Goal: Obtain resource: Obtain resource

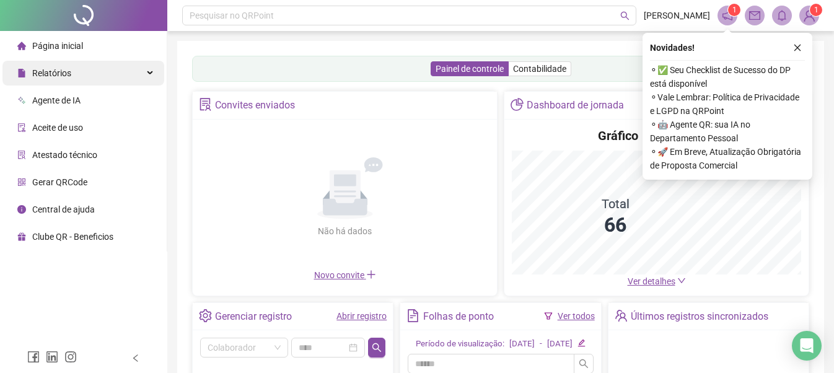
click at [265, 17] on div "Pesquisar no QRPoint" at bounding box center [409, 16] width 454 height 20
click at [103, 69] on div "Relatórios" at bounding box center [83, 73] width 162 height 25
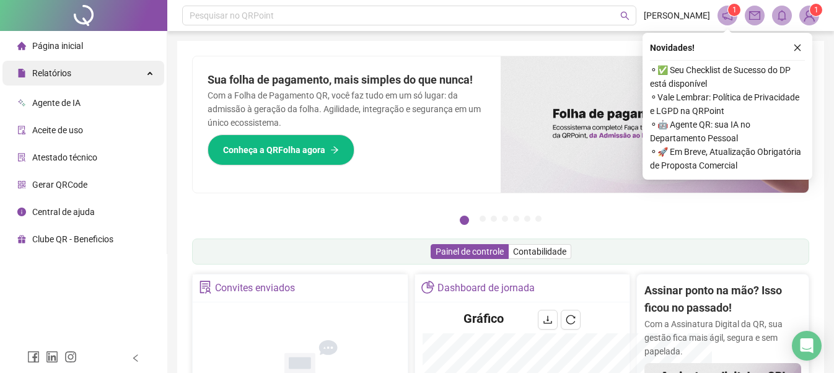
click at [144, 75] on div "Relatórios" at bounding box center [83, 73] width 162 height 25
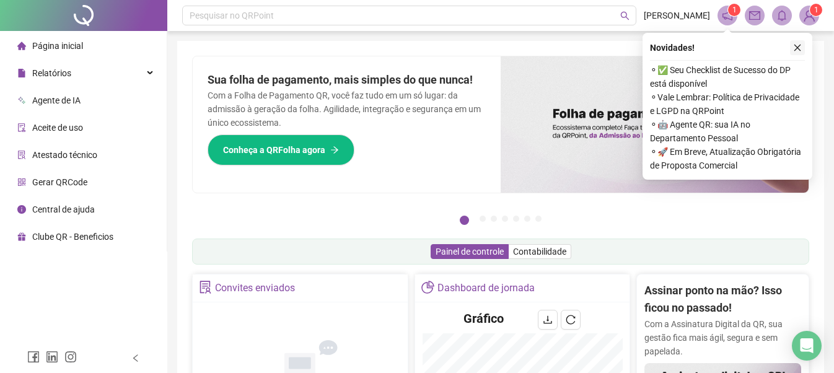
click at [799, 46] on icon "close" at bounding box center [797, 48] width 7 height 7
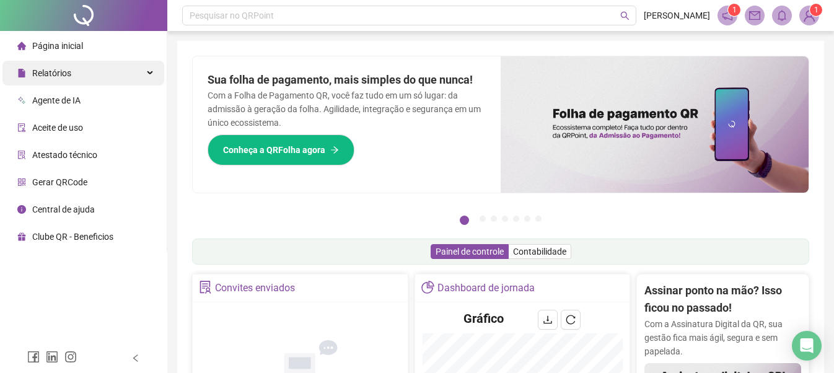
click at [142, 69] on div "Relatórios" at bounding box center [83, 73] width 162 height 25
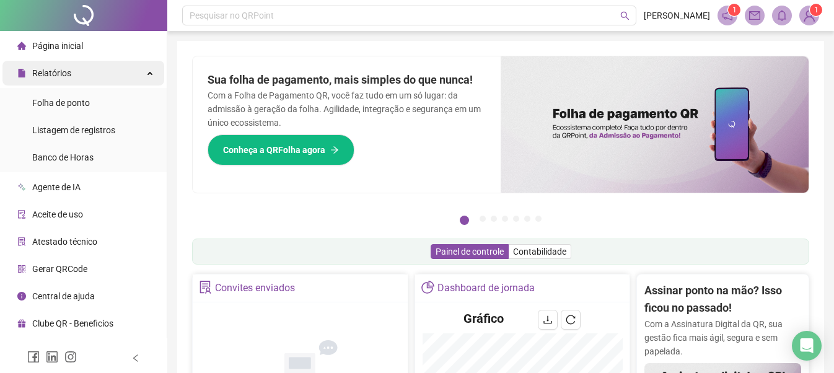
click at [142, 69] on div "Relatórios" at bounding box center [83, 73] width 162 height 25
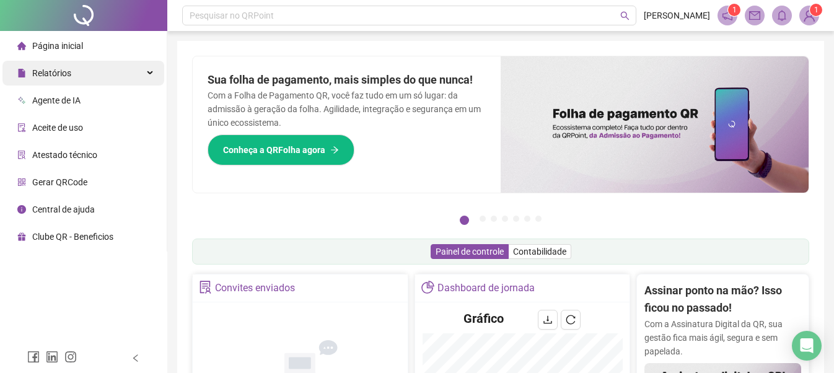
click at [116, 69] on div "Relatórios" at bounding box center [83, 73] width 162 height 25
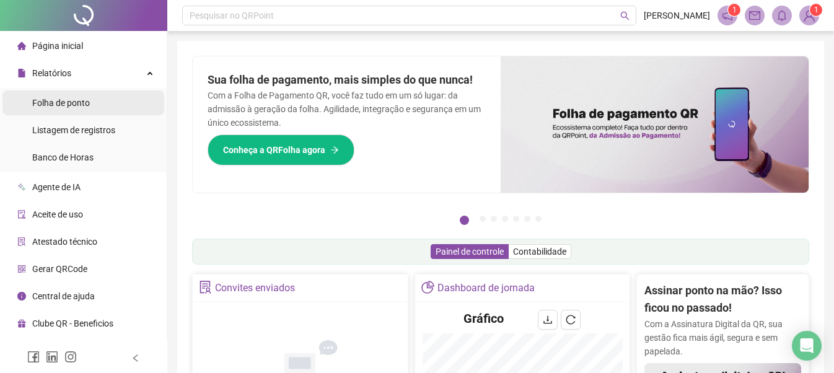
click at [98, 97] on li "Folha de ponto" at bounding box center [83, 102] width 162 height 25
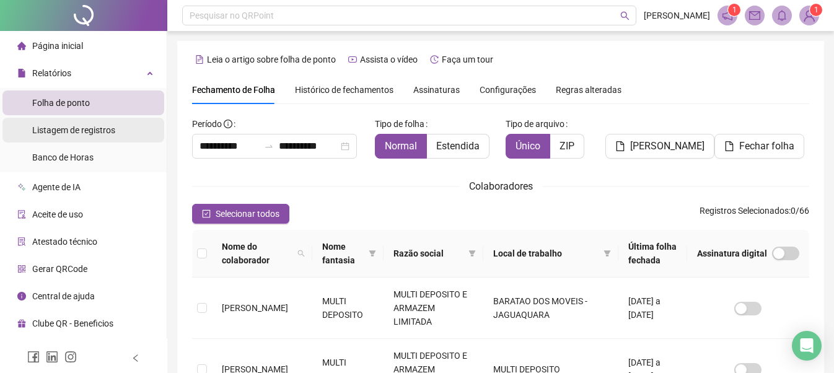
scroll to position [68, 0]
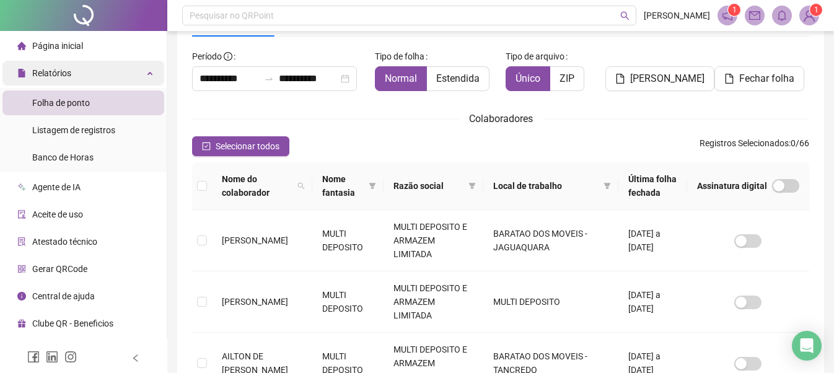
click at [107, 71] on div "Relatórios" at bounding box center [83, 73] width 162 height 25
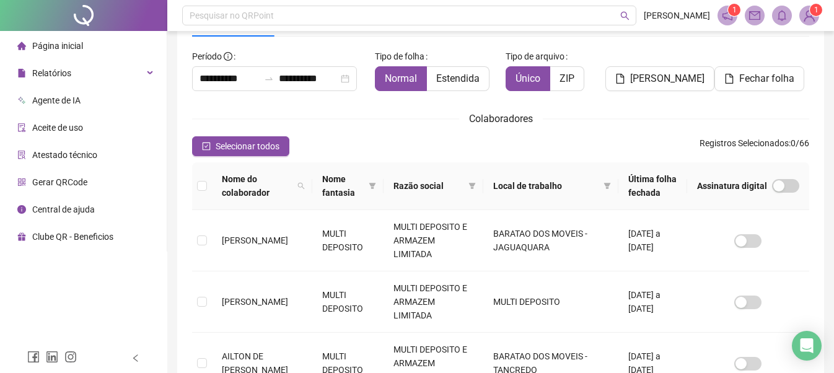
click at [124, 53] on li "Página inicial" at bounding box center [83, 45] width 162 height 25
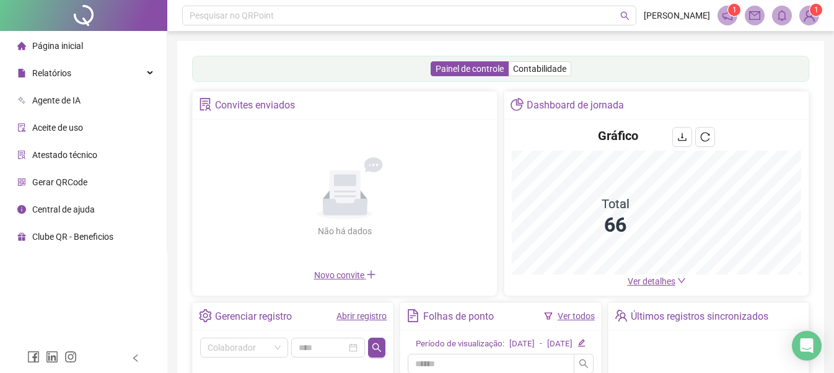
click at [249, 66] on div "Painel de controle Contabilidade" at bounding box center [500, 69] width 617 height 26
click at [286, 10] on header "Pesquisar no QRPoint [PERSON_NAME] 1 1" at bounding box center [500, 15] width 667 height 31
click at [286, 12] on div "Pesquisar no QRPoint" at bounding box center [409, 16] width 454 height 20
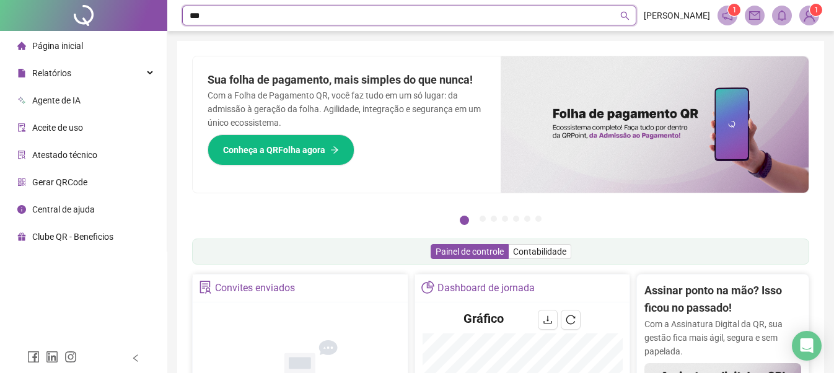
type input "****"
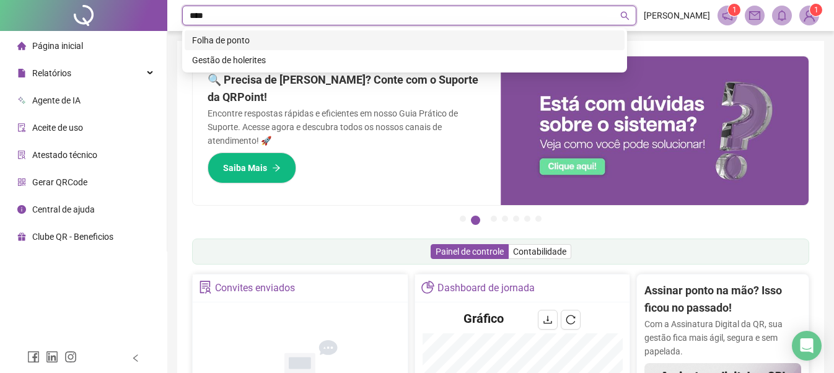
click at [234, 43] on div "Folha de ponto" at bounding box center [404, 40] width 425 height 14
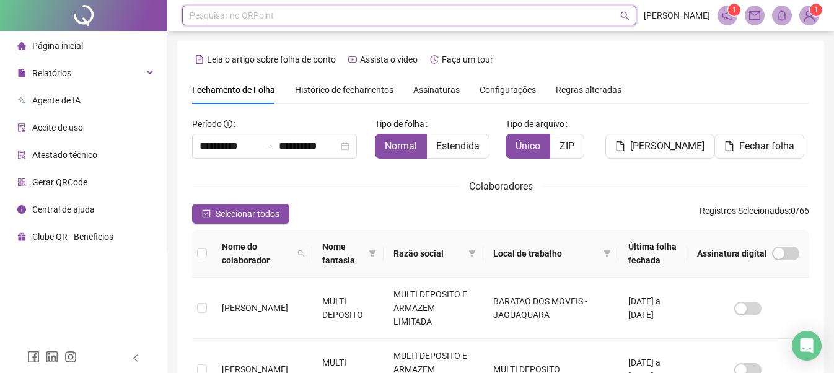
scroll to position [68, 0]
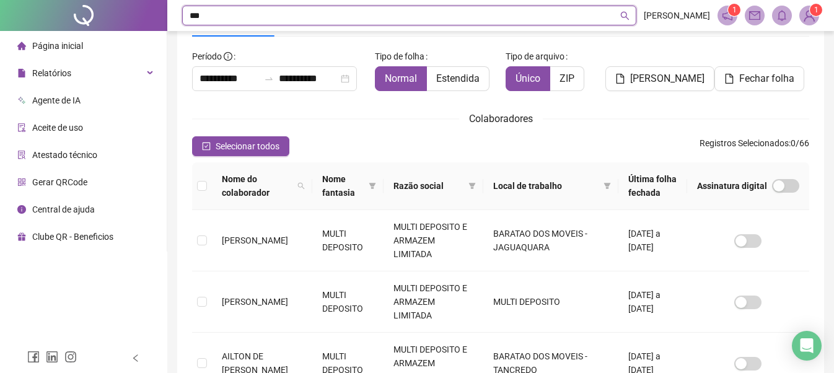
type input "***"
click at [344, 117] on div "Colaboradores" at bounding box center [500, 118] width 617 height 15
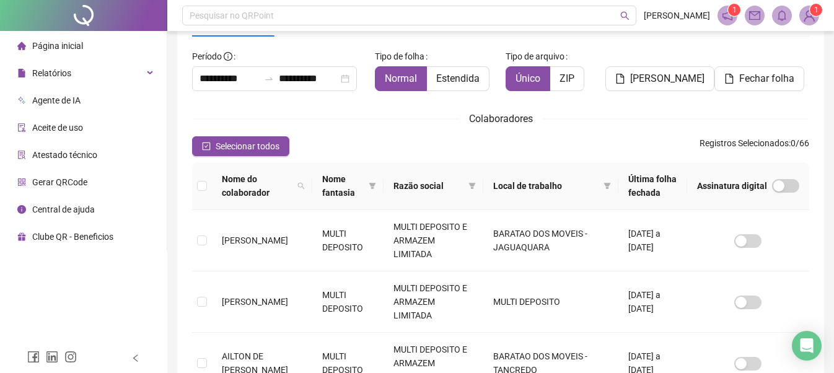
click at [75, 128] on span "Aceite de uso" at bounding box center [57, 128] width 51 height 10
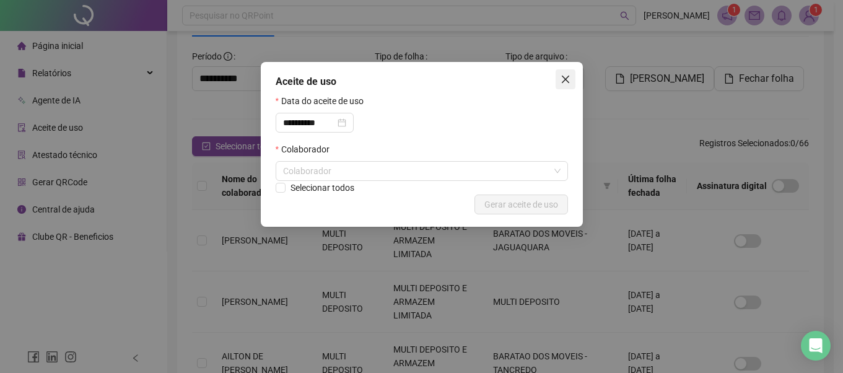
click at [565, 73] on button "Close" at bounding box center [566, 79] width 20 height 20
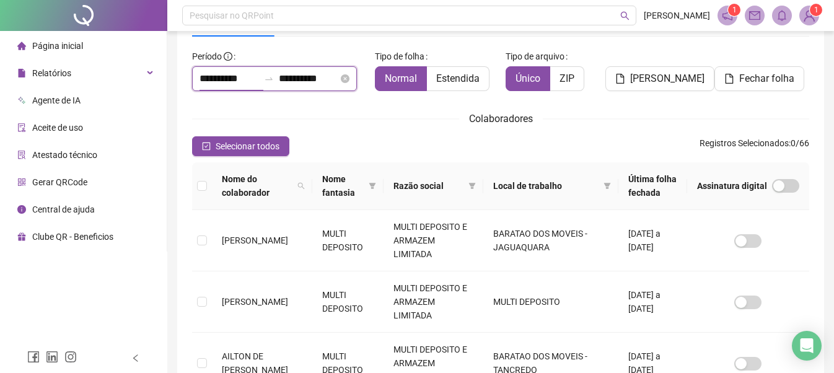
click at [221, 82] on input "**********" at bounding box center [228, 78] width 59 height 15
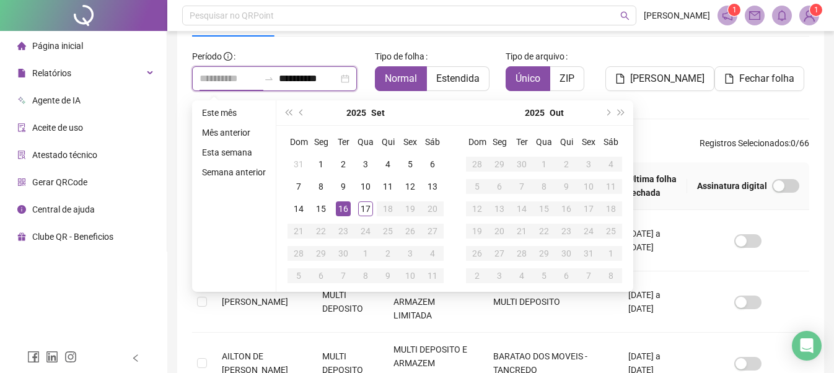
type input "**********"
click at [340, 205] on div "16" at bounding box center [343, 208] width 15 height 15
type input "**********"
click at [497, 49] on div "Tipo de folha Normal Estendida" at bounding box center [435, 73] width 131 height 55
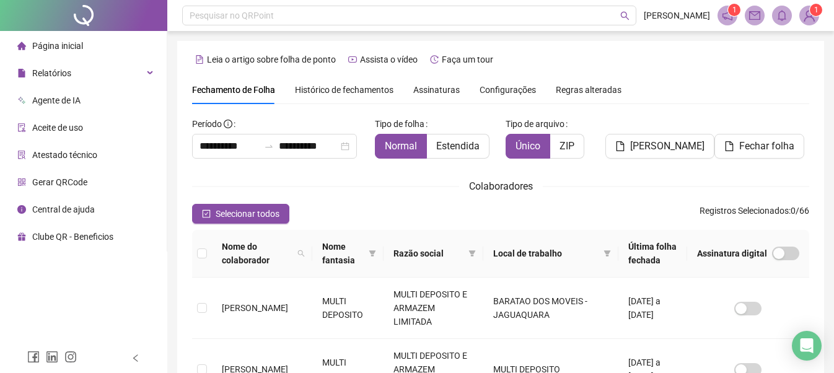
click at [370, 94] on span "Histórico de fechamentos" at bounding box center [344, 90] width 99 height 10
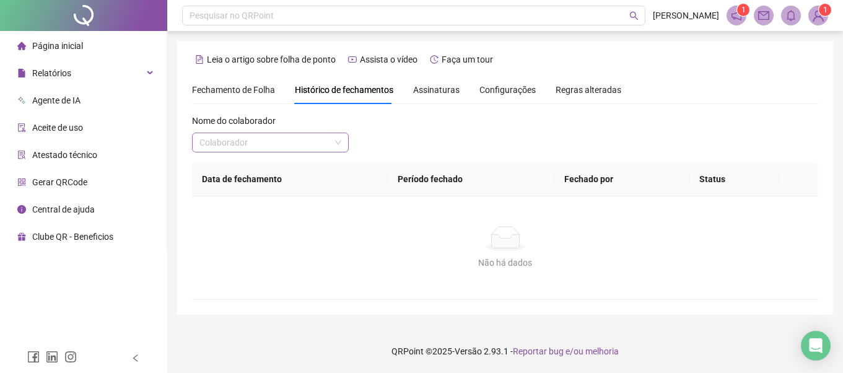
click at [296, 138] on input "search" at bounding box center [264, 142] width 131 height 19
type input "****"
click at [274, 165] on div "[PERSON_NAME]" at bounding box center [270, 167] width 137 height 14
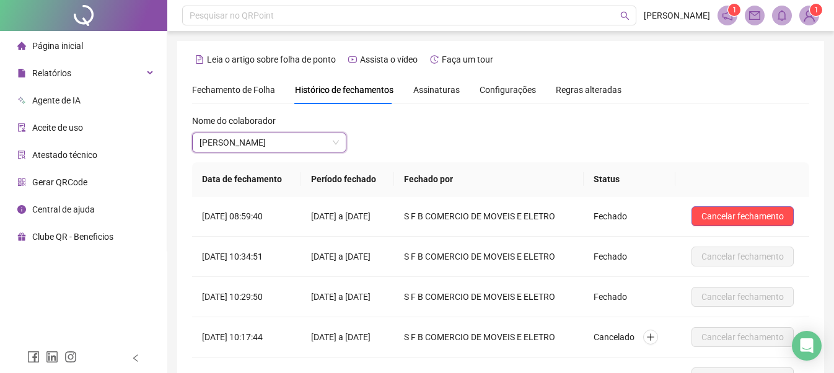
click at [442, 93] on span "Assinaturas" at bounding box center [436, 89] width 46 height 9
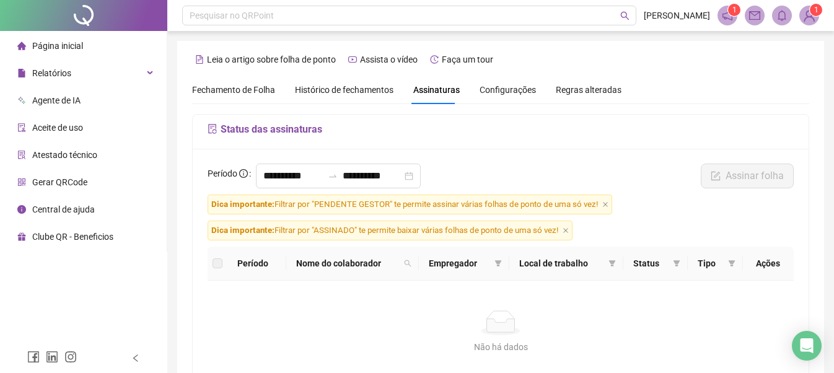
click at [320, 92] on span "Histórico de fechamentos" at bounding box center [344, 90] width 99 height 10
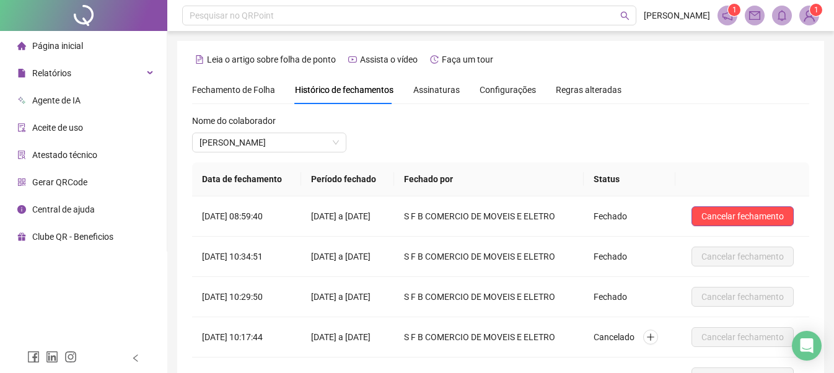
click at [248, 86] on span "Fechamento de Folha" at bounding box center [233, 90] width 83 height 10
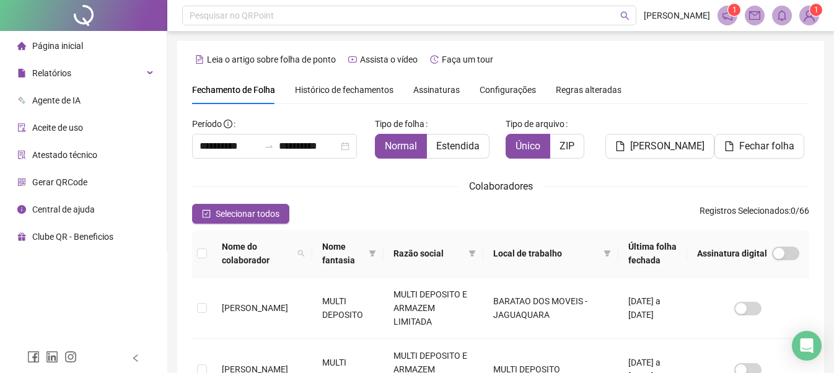
type input "**********"
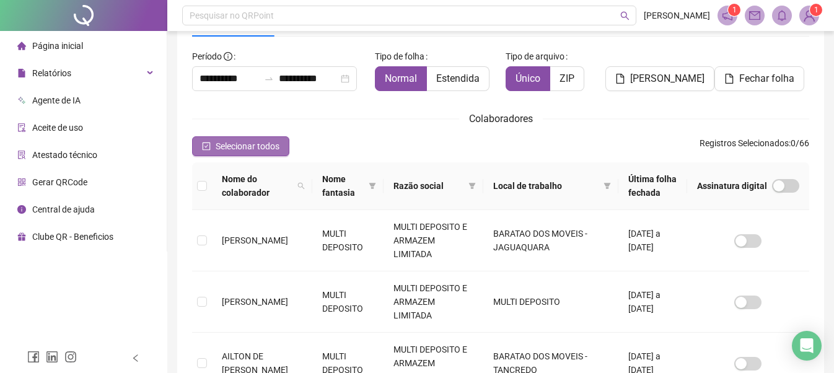
click at [232, 144] on span "Selecionar todos" at bounding box center [248, 146] width 64 height 14
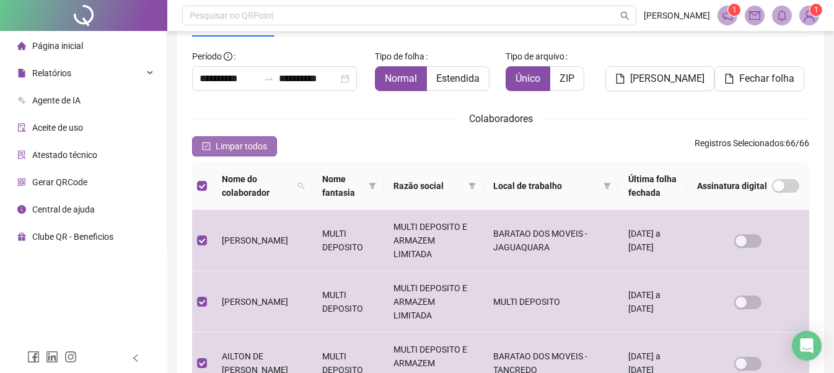
click at [232, 144] on span "Limpar todos" at bounding box center [241, 146] width 51 height 14
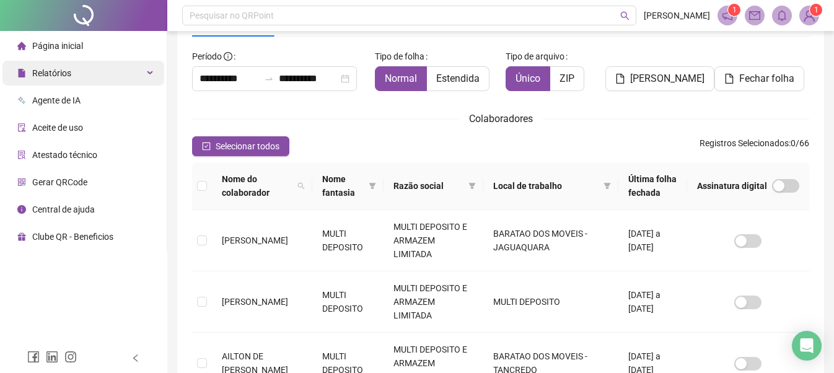
click at [84, 73] on div "Relatórios" at bounding box center [83, 73] width 162 height 25
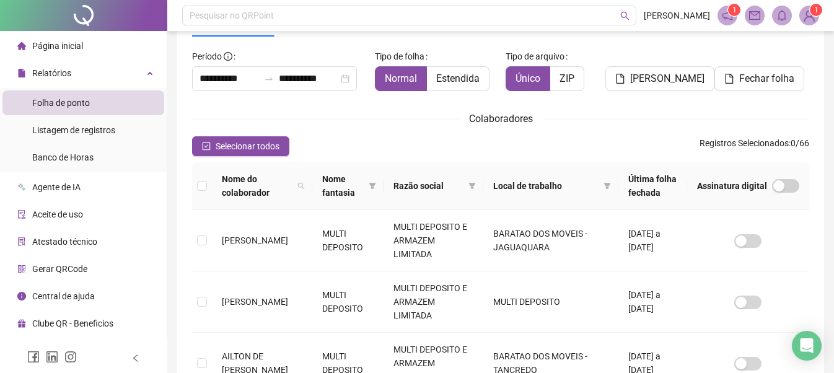
click at [97, 100] on li "Folha de ponto" at bounding box center [83, 102] width 162 height 25
click at [104, 132] on span "Listagem de registros" at bounding box center [73, 130] width 83 height 10
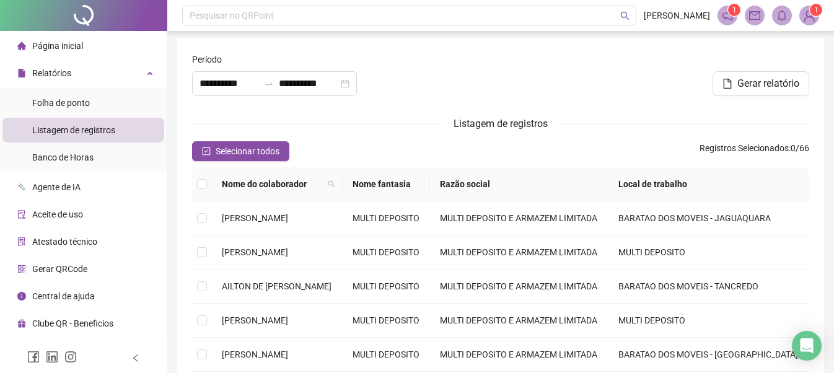
type input "**********"
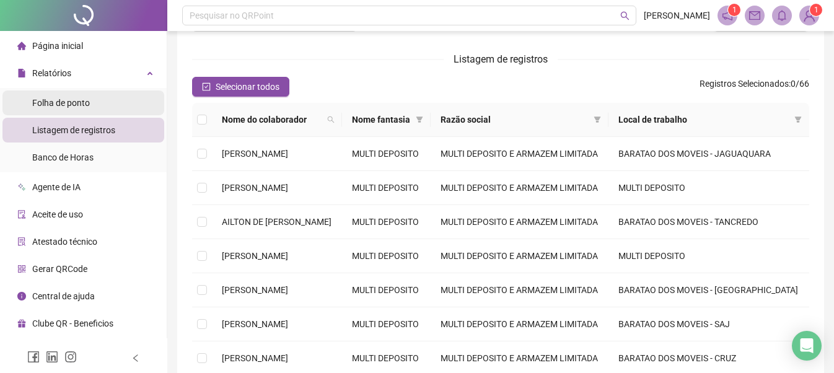
click at [98, 103] on li "Folha de ponto" at bounding box center [83, 102] width 162 height 25
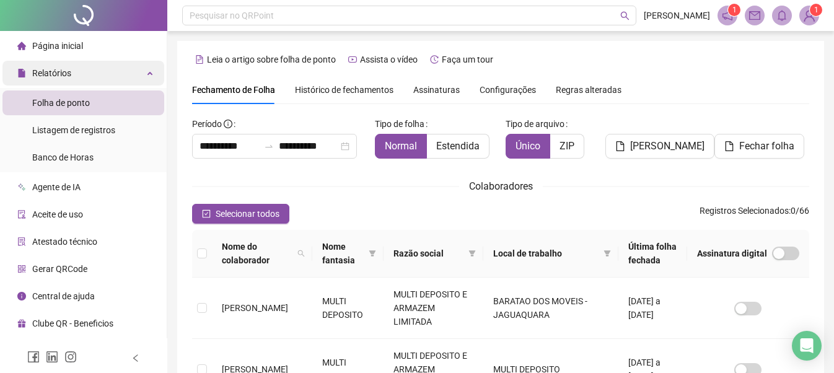
click at [114, 73] on div "Relatórios" at bounding box center [83, 73] width 162 height 25
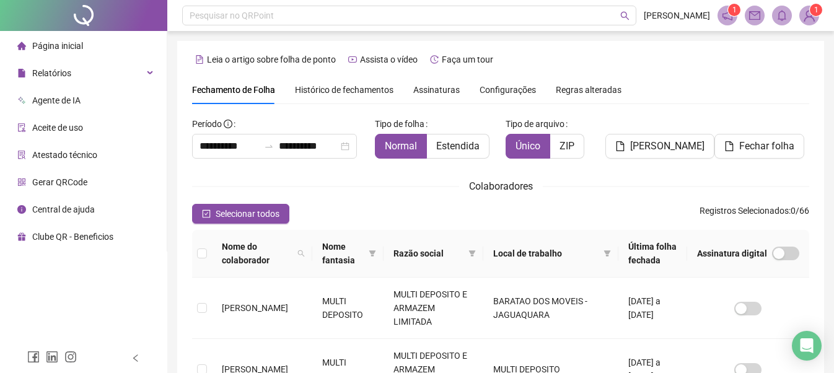
click at [58, 125] on span "Aceite de uso" at bounding box center [57, 128] width 51 height 10
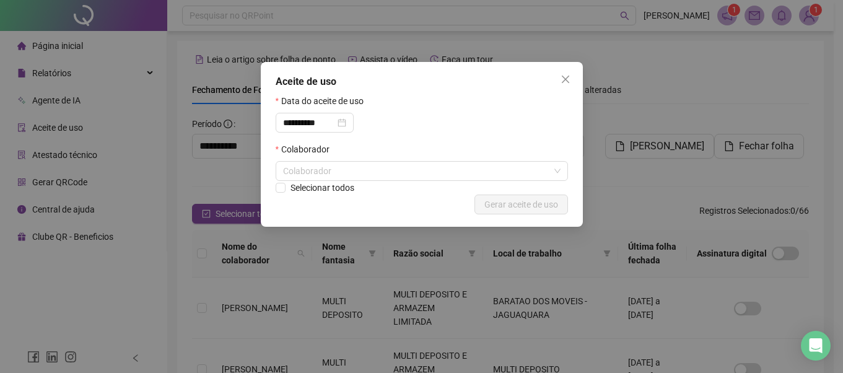
click at [185, 147] on div "**********" at bounding box center [421, 186] width 843 height 373
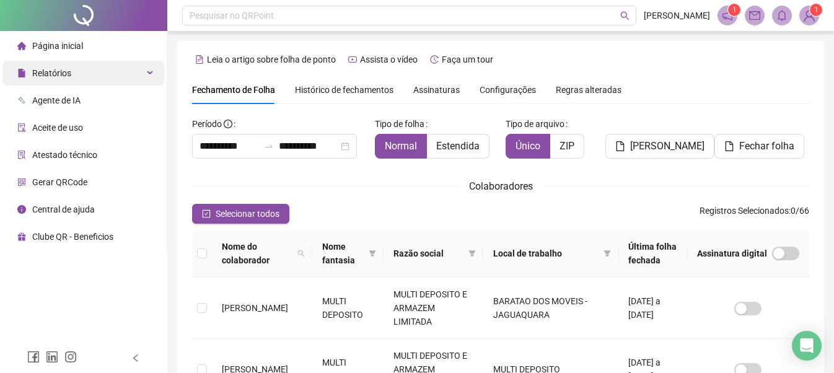
click at [85, 68] on div "Relatórios" at bounding box center [83, 73] width 162 height 25
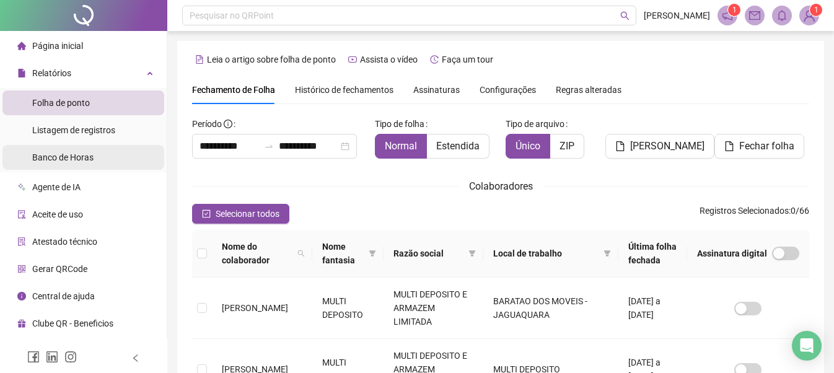
click at [77, 152] on span "Banco de Horas" at bounding box center [62, 157] width 61 height 10
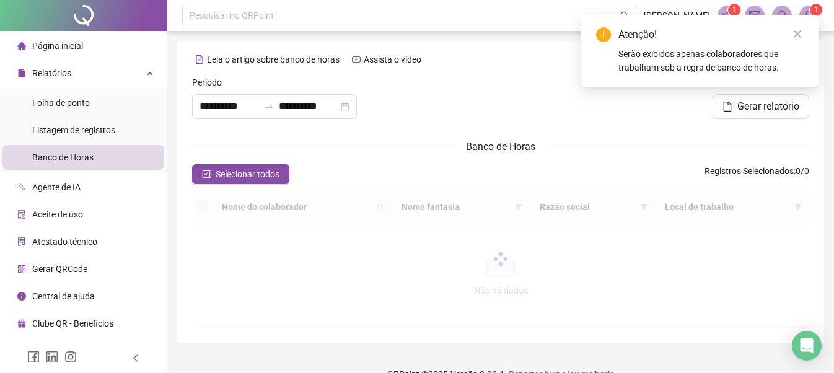
type input "**********"
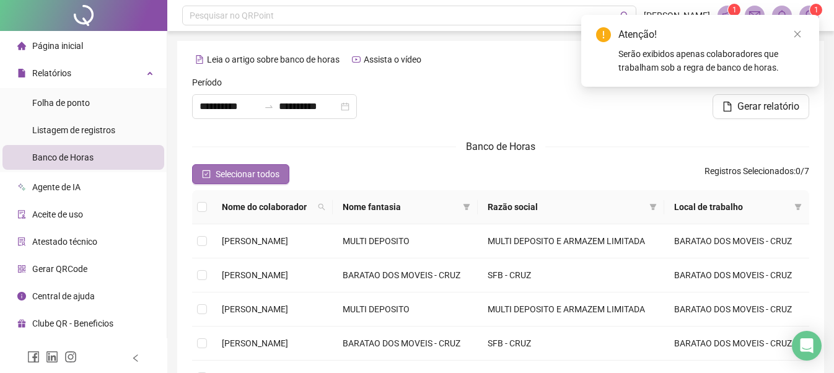
click at [237, 168] on span "Selecionar todos" at bounding box center [248, 174] width 64 height 14
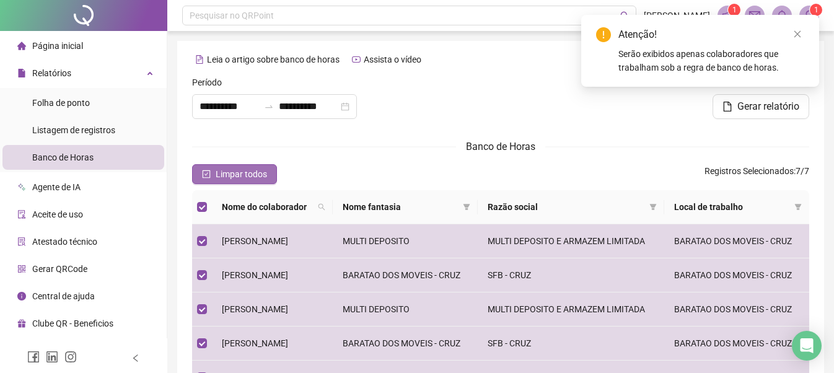
click at [233, 165] on button "Limpar todos" at bounding box center [234, 174] width 85 height 20
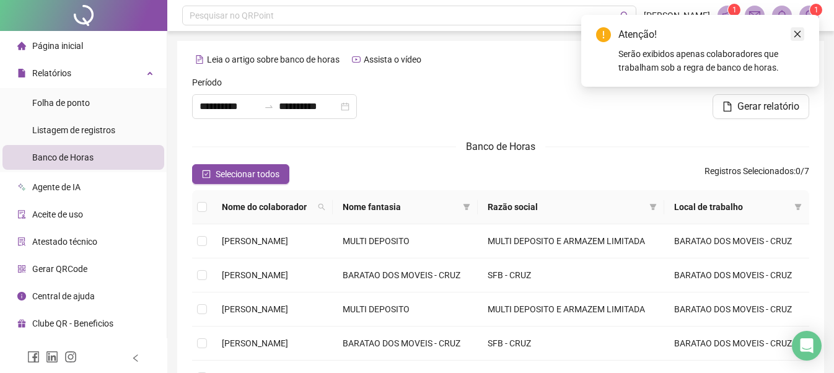
click at [797, 32] on icon "close" at bounding box center [797, 34] width 9 height 9
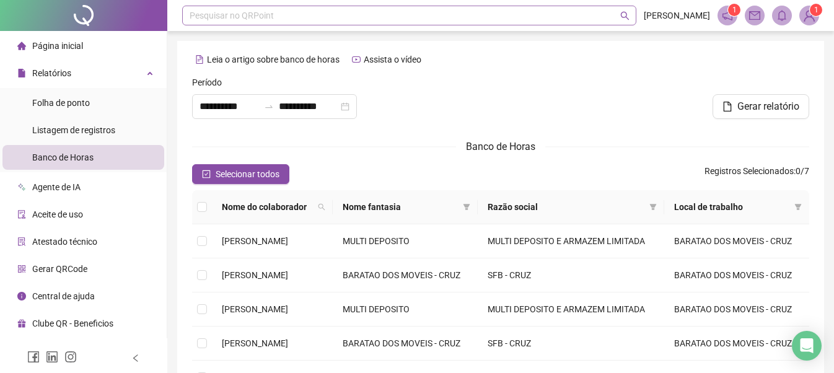
click at [276, 15] on div "Pesquisar no QRPoint" at bounding box center [409, 16] width 454 height 20
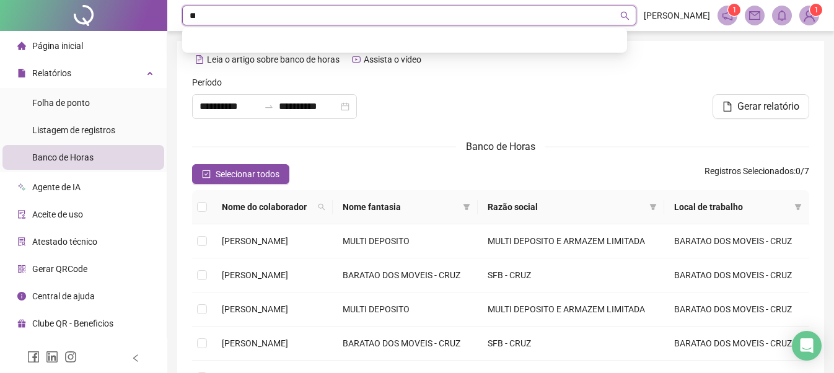
type input "*"
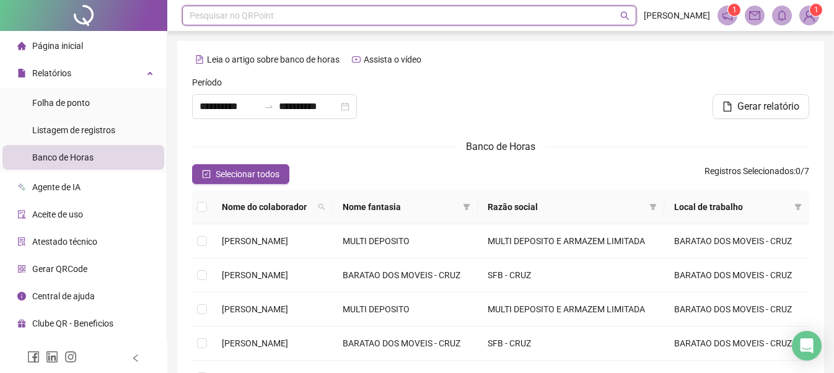
type input "*"
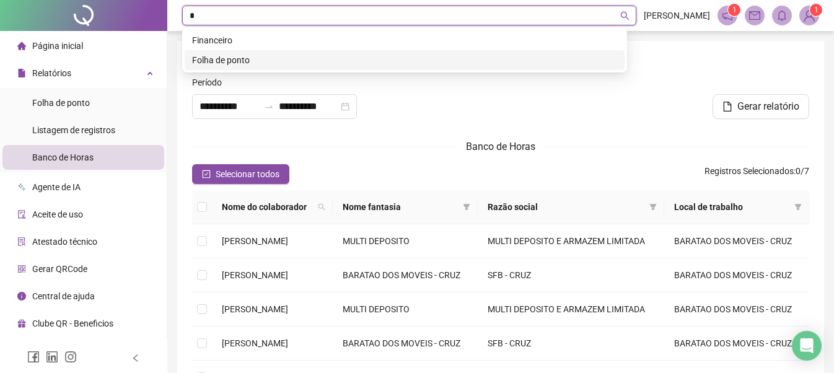
click at [215, 55] on div "Folha de ponto" at bounding box center [404, 60] width 425 height 14
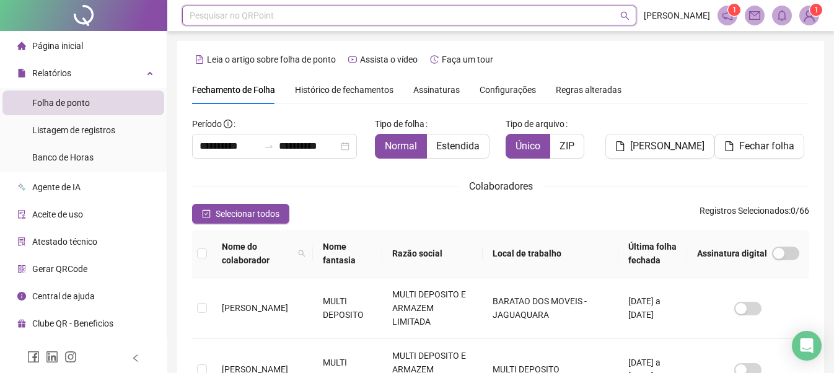
scroll to position [68, 0]
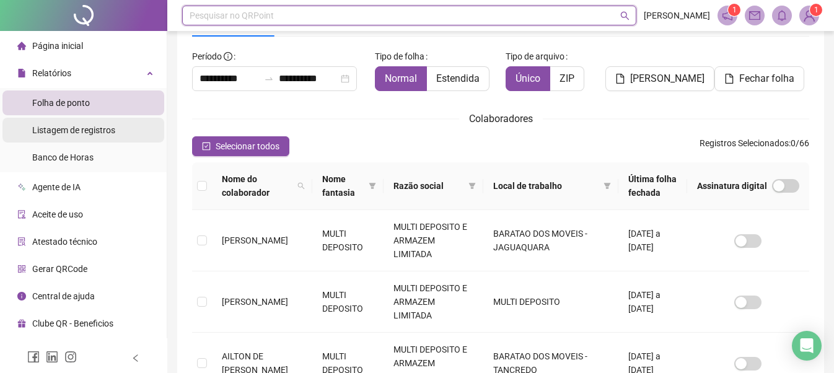
click at [82, 127] on span "Listagem de registros" at bounding box center [73, 130] width 83 height 10
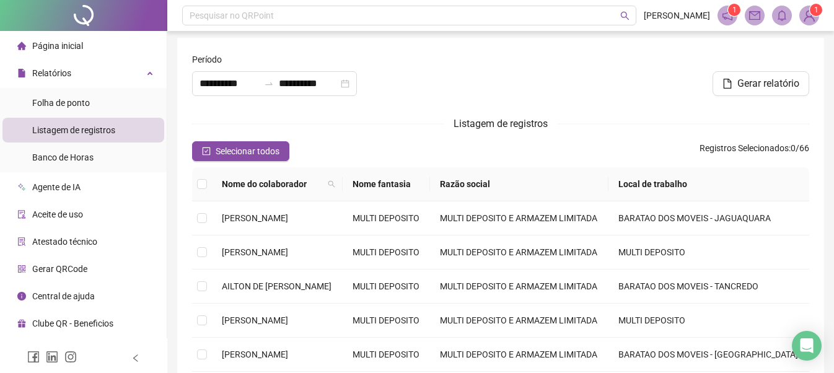
type input "**********"
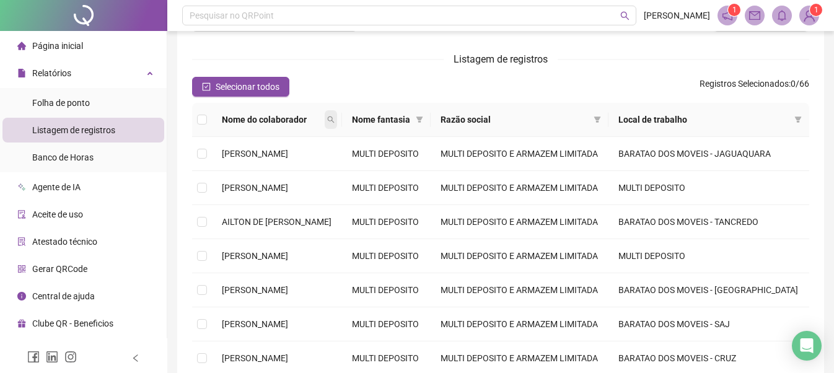
click at [335, 123] on icon "search" at bounding box center [330, 119] width 7 height 7
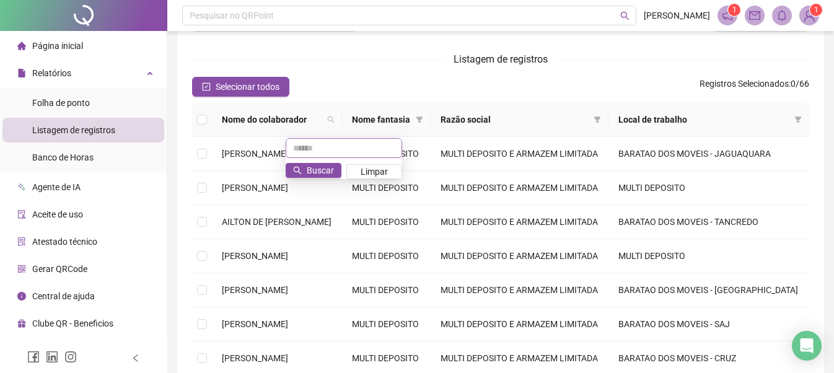
click at [347, 150] on input "text" at bounding box center [344, 148] width 116 height 20
type input "*"
type input "*******"
click at [329, 168] on span "Buscar" at bounding box center [320, 171] width 27 height 14
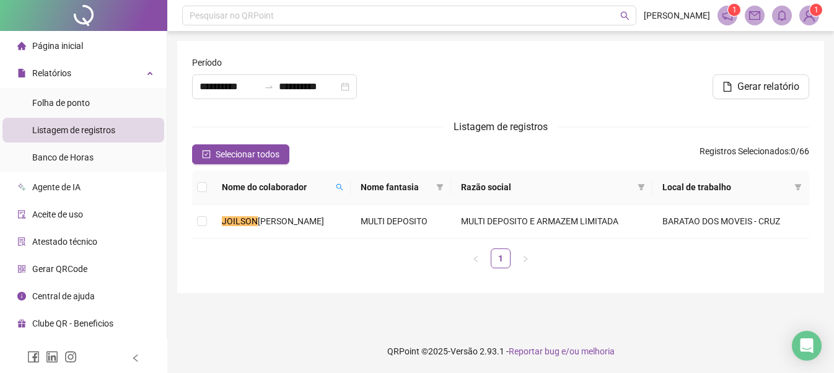
scroll to position [0, 0]
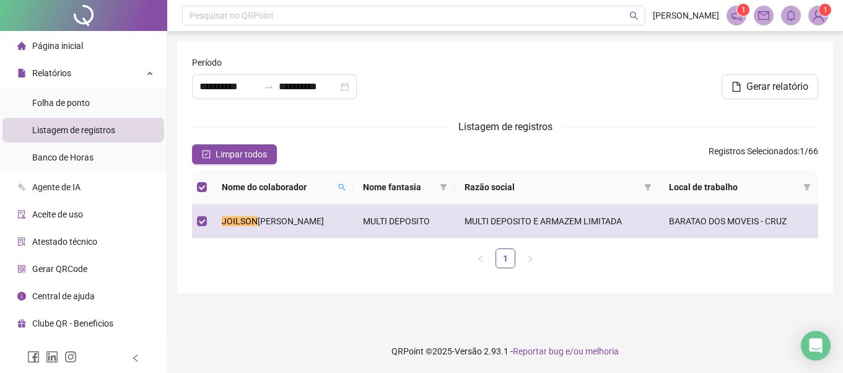
click at [324, 222] on span "[PERSON_NAME]" at bounding box center [291, 221] width 66 height 10
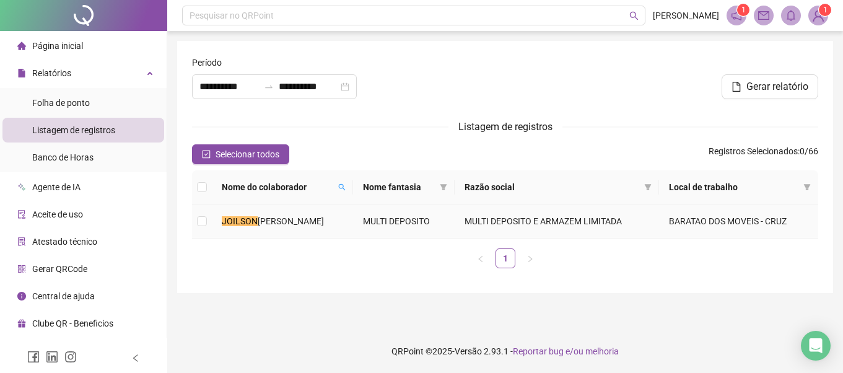
click at [324, 222] on span "[PERSON_NAME]" at bounding box center [291, 221] width 66 height 10
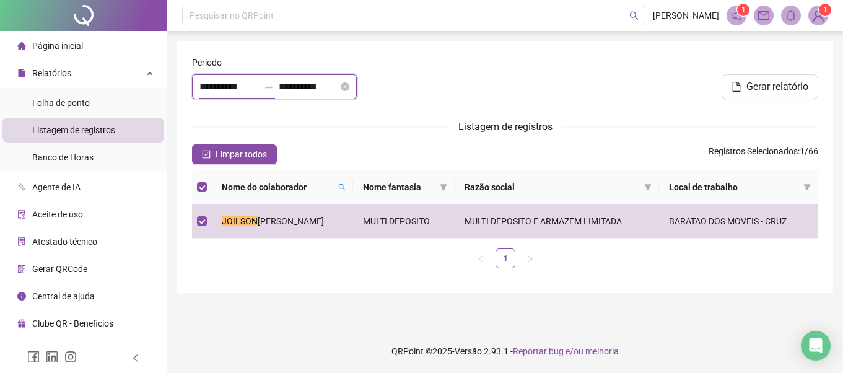
click at [209, 87] on input "**********" at bounding box center [228, 86] width 59 height 15
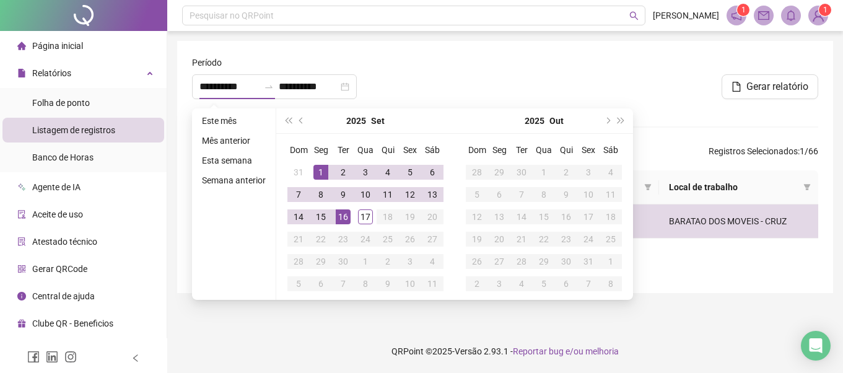
click at [160, 138] on li "Listagem de registros" at bounding box center [83, 130] width 162 height 25
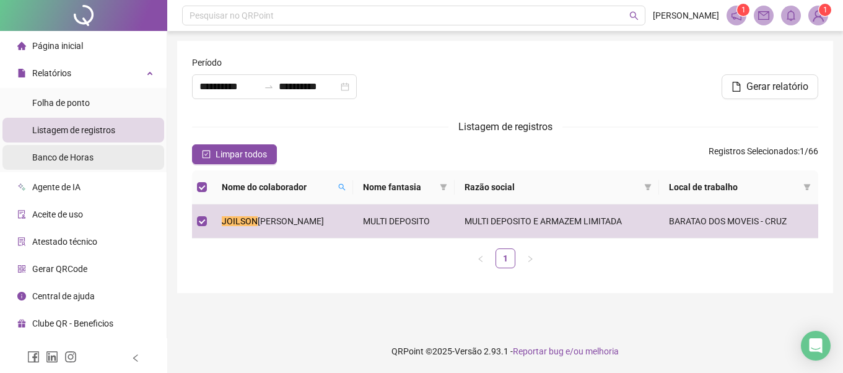
click at [95, 158] on li "Banco de Horas" at bounding box center [83, 157] width 162 height 25
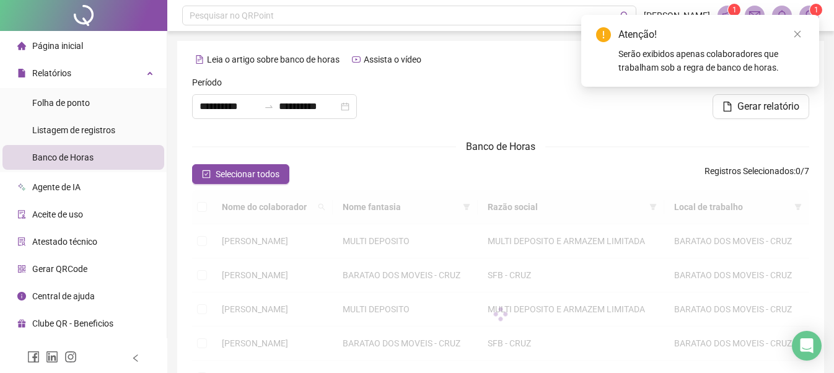
type input "**********"
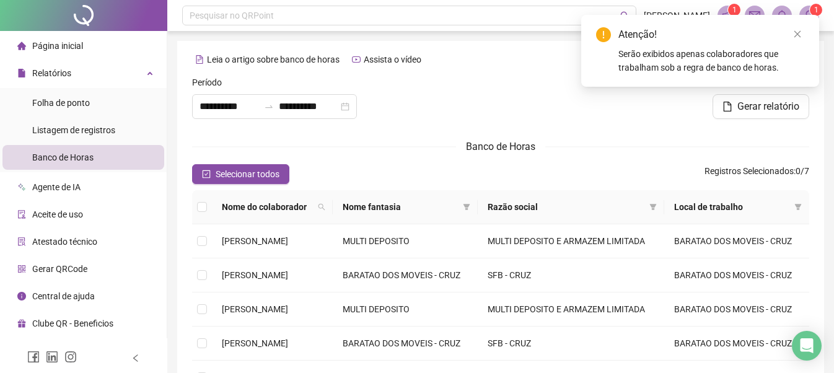
drag, startPoint x: 796, startPoint y: 32, endPoint x: 779, endPoint y: 38, distance: 18.6
click at [795, 32] on icon "close" at bounding box center [797, 34] width 9 height 9
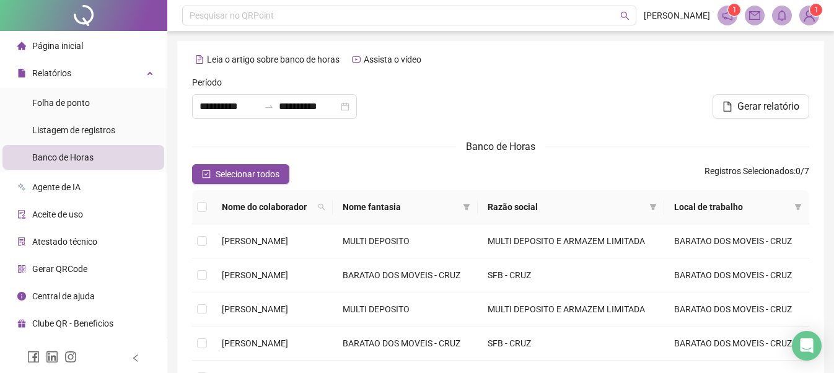
click at [86, 212] on li "Aceite de uso" at bounding box center [83, 214] width 162 height 25
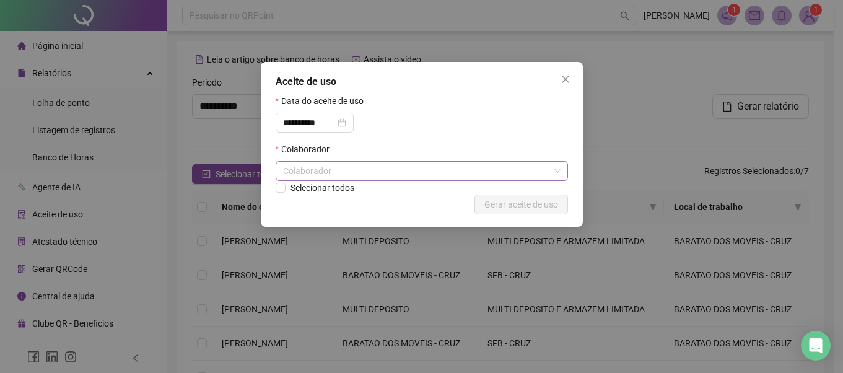
click at [378, 169] on div "Colaborador" at bounding box center [422, 171] width 292 height 20
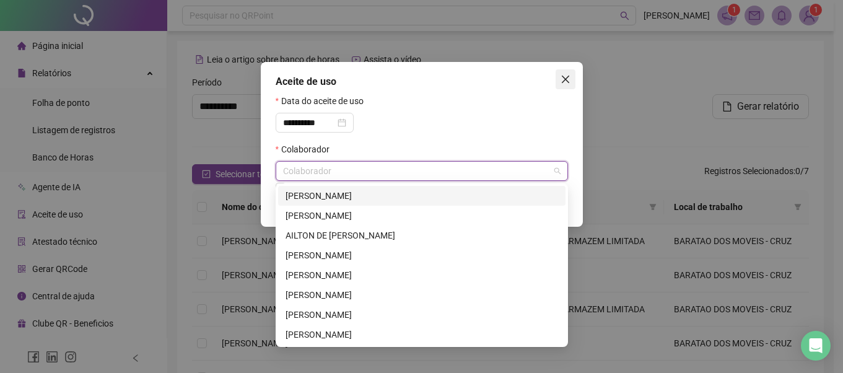
click at [564, 79] on icon "close" at bounding box center [564, 79] width 7 height 7
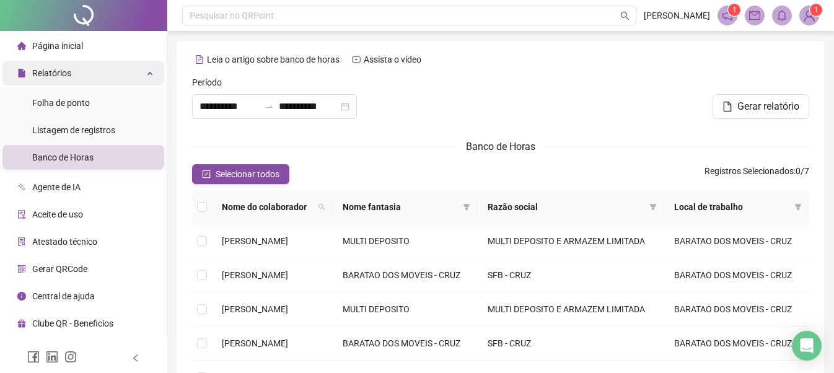
click at [105, 67] on div "Relatórios" at bounding box center [83, 73] width 162 height 25
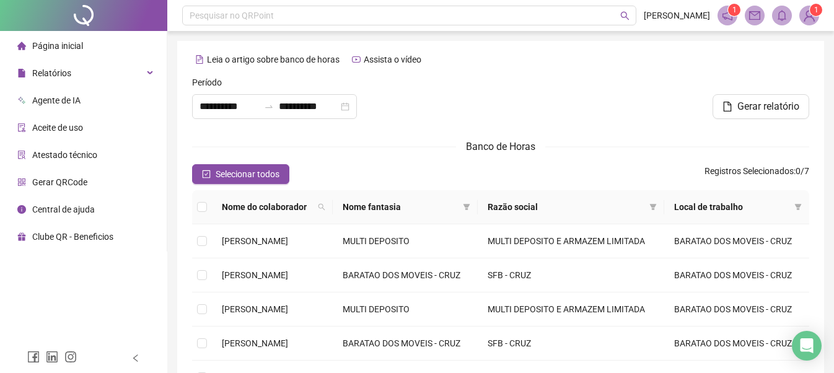
click at [97, 46] on li "Página inicial" at bounding box center [83, 45] width 162 height 25
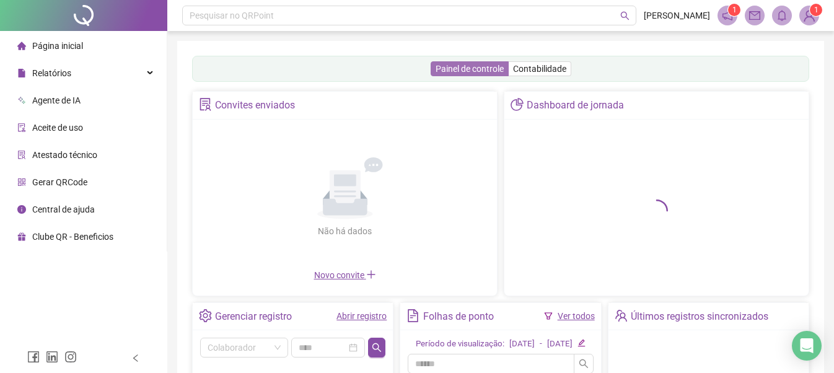
click at [468, 69] on span "Painel de controle" at bounding box center [470, 69] width 68 height 10
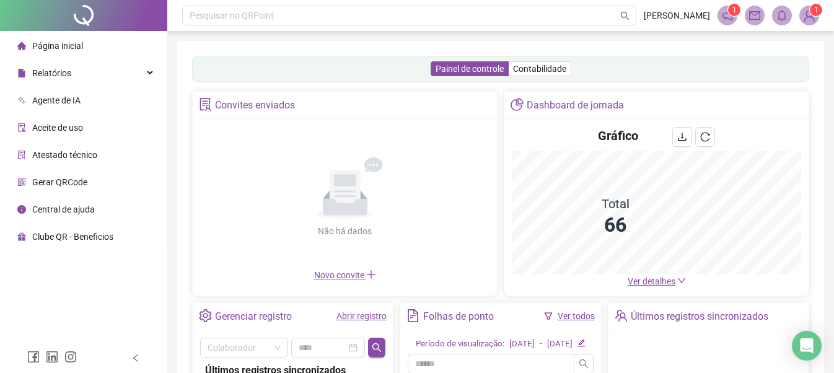
click at [288, 159] on icon "Não há dados" at bounding box center [345, 188] width 114 height 62
click at [235, 154] on div "Não há dados Não há dados" at bounding box center [344, 197] width 289 height 141
click at [357, 131] on div "Não há dados Não há dados" at bounding box center [344, 197] width 289 height 141
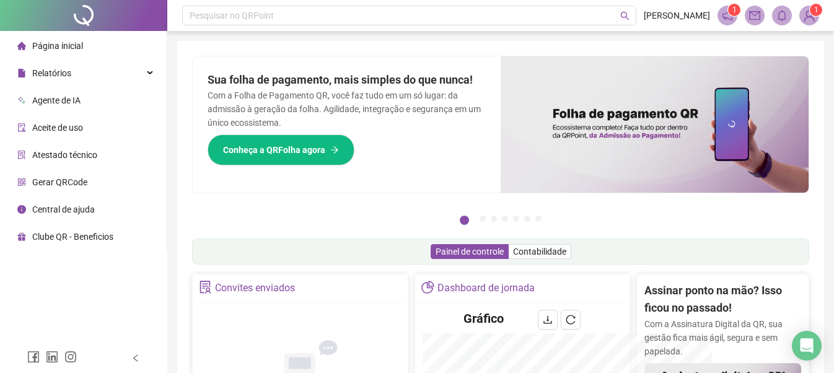
scroll to position [186, 0]
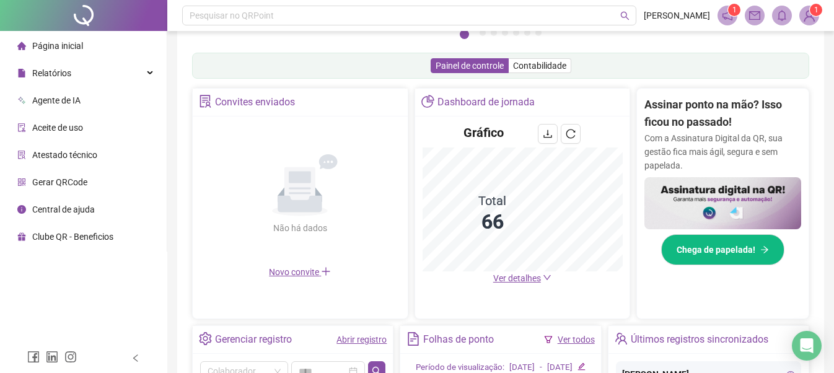
click at [353, 68] on div "Painel de controle Contabilidade" at bounding box center [500, 66] width 617 height 26
click at [446, 66] on span "Painel de controle" at bounding box center [470, 66] width 68 height 10
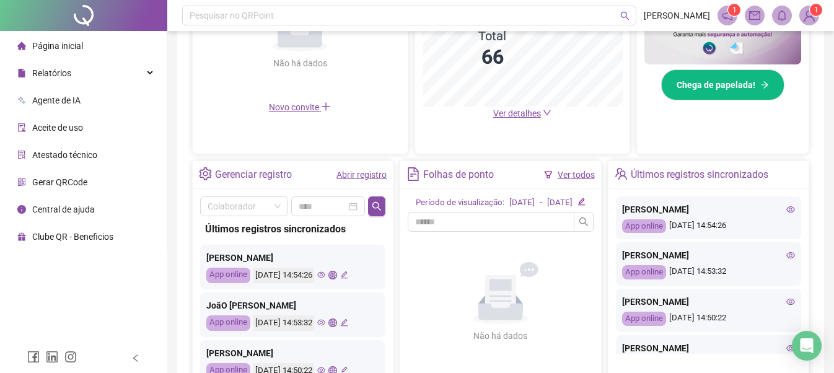
scroll to position [372, 0]
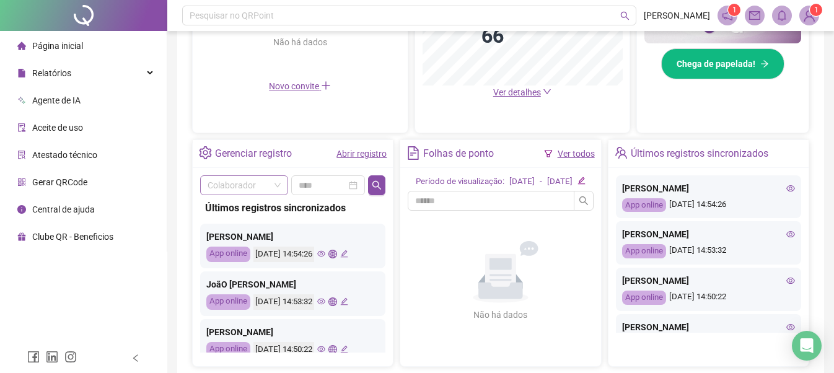
click at [272, 182] on span at bounding box center [244, 185] width 73 height 19
type input "****"
click at [239, 209] on div "[PERSON_NAME]" at bounding box center [244, 210] width 68 height 14
click at [357, 185] on div at bounding box center [331, 185] width 56 height 14
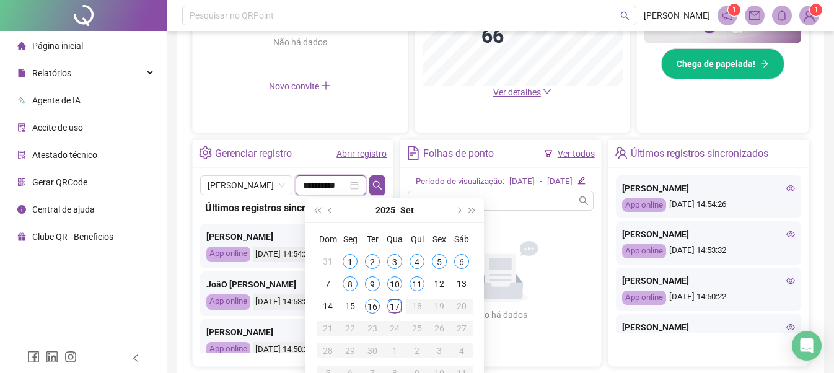
type input "**********"
click at [393, 308] on div "17" at bounding box center [394, 306] width 15 height 15
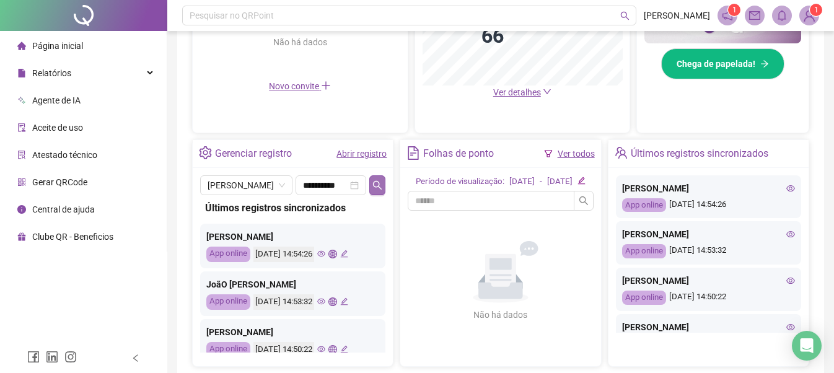
click at [376, 188] on icon "search" at bounding box center [377, 185] width 10 height 10
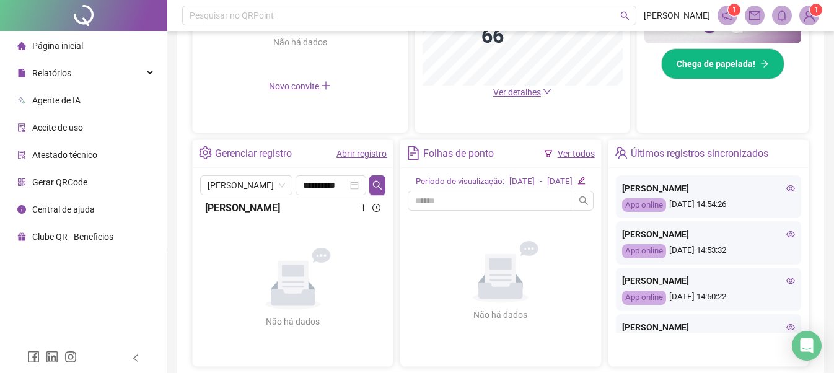
click at [270, 213] on div "[PERSON_NAME]" at bounding box center [292, 207] width 175 height 15
click at [379, 212] on icon "clock-circle" at bounding box center [376, 208] width 8 height 8
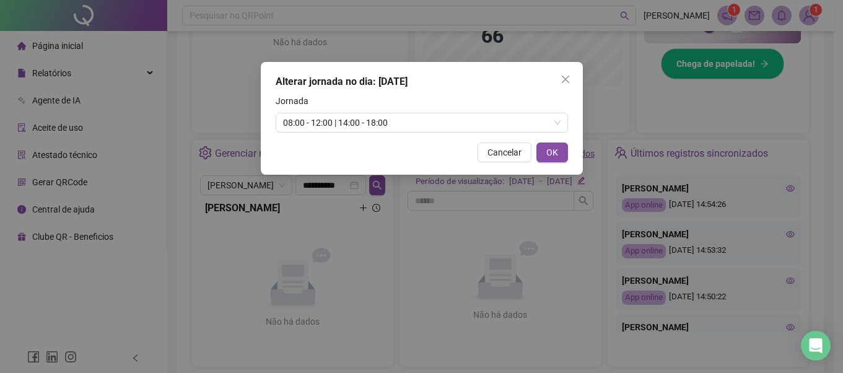
click at [504, 149] on span "Cancelar" at bounding box center [505, 153] width 34 height 14
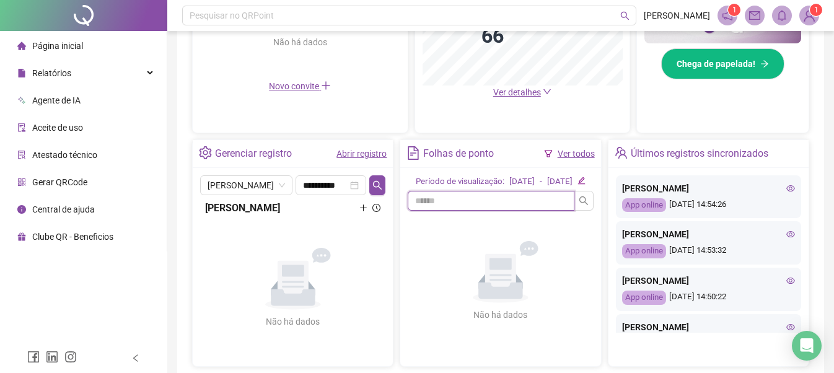
click at [471, 211] on input "text" at bounding box center [491, 201] width 166 height 20
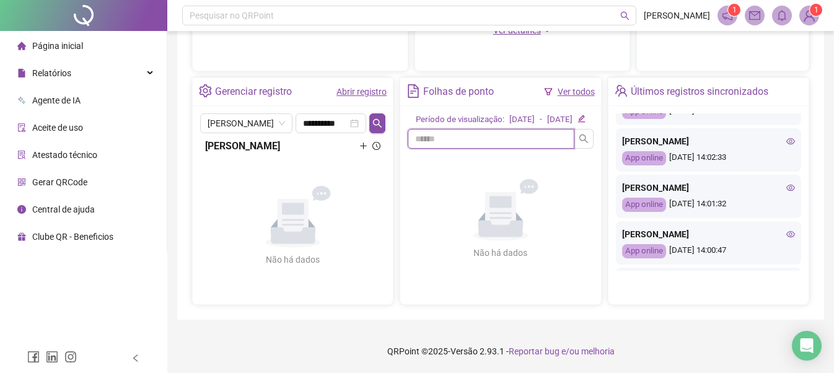
scroll to position [550, 0]
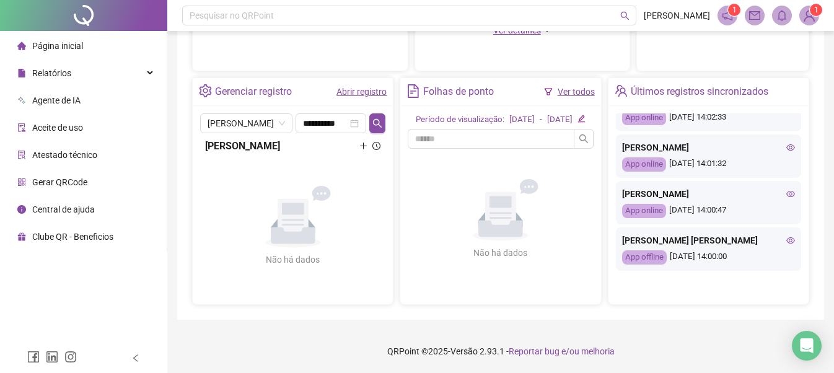
click at [786, 193] on icon "eye" at bounding box center [790, 194] width 9 height 6
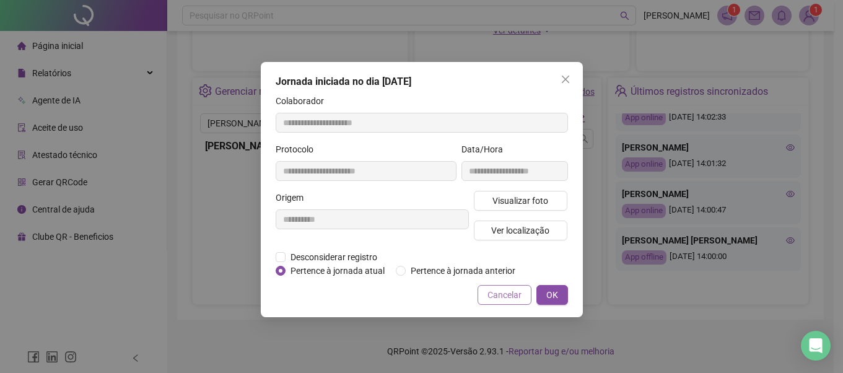
click at [491, 294] on span "Cancelar" at bounding box center [505, 295] width 34 height 14
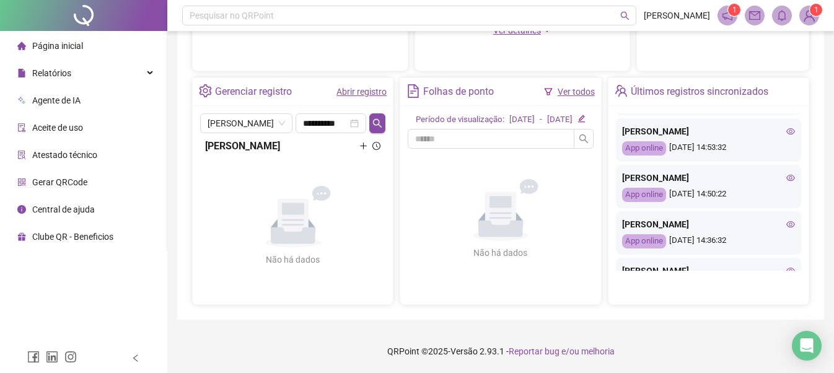
scroll to position [0, 0]
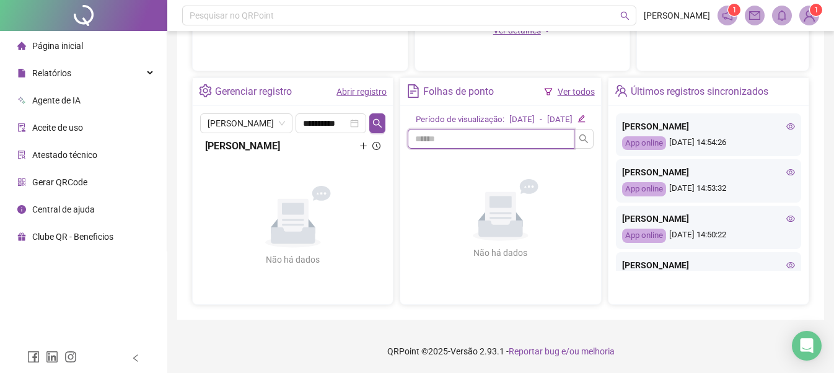
click at [497, 146] on input "text" at bounding box center [491, 139] width 166 height 20
click at [509, 121] on div "[DATE]" at bounding box center [521, 119] width 25 height 13
click at [585, 116] on icon "edit" at bounding box center [581, 119] width 8 height 8
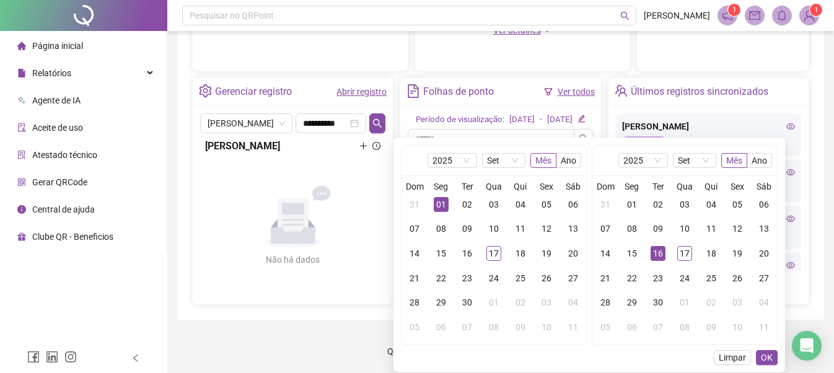
click at [652, 248] on div "16" at bounding box center [657, 253] width 15 height 15
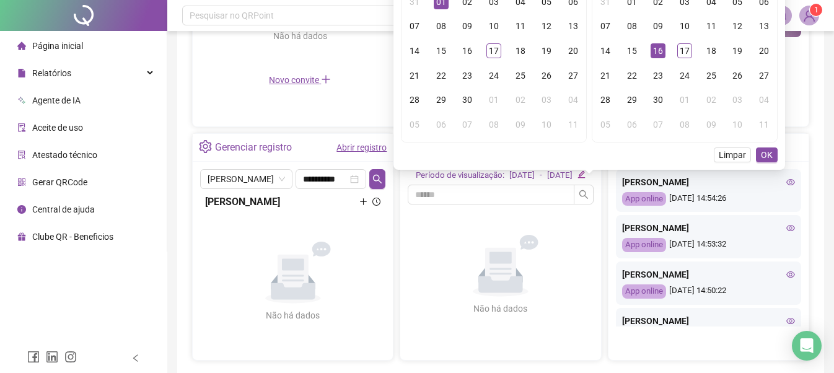
scroll to position [440, 0]
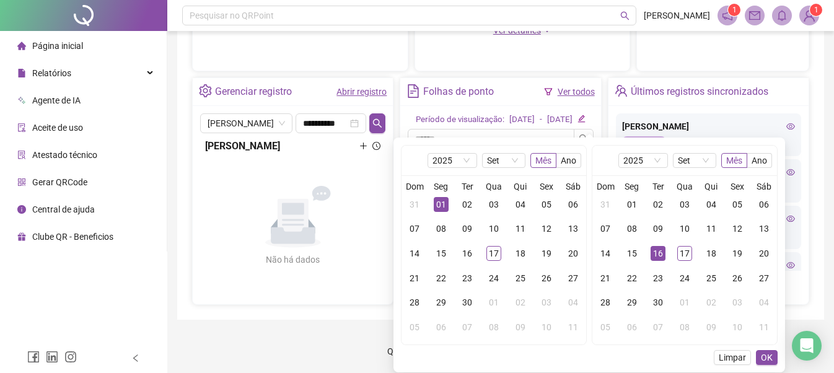
click at [359, 149] on icon "plus" at bounding box center [363, 146] width 8 height 8
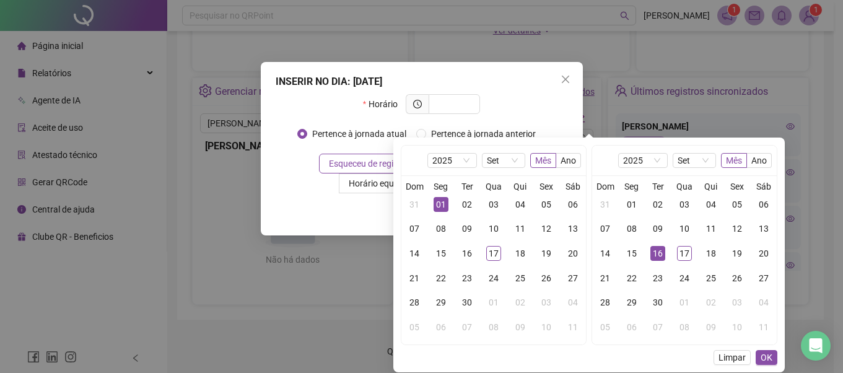
click at [167, 198] on div "INSERIR NO DIA : [DATE] Horário Pertence à jornada atual Pertence à jornada ant…" at bounding box center [421, 186] width 843 height 373
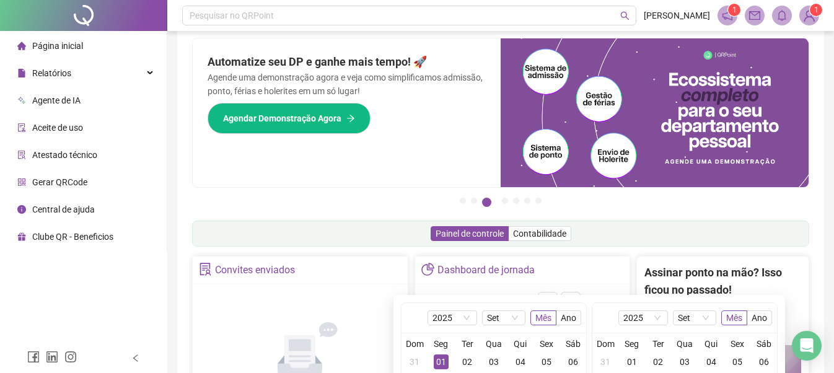
scroll to position [0, 0]
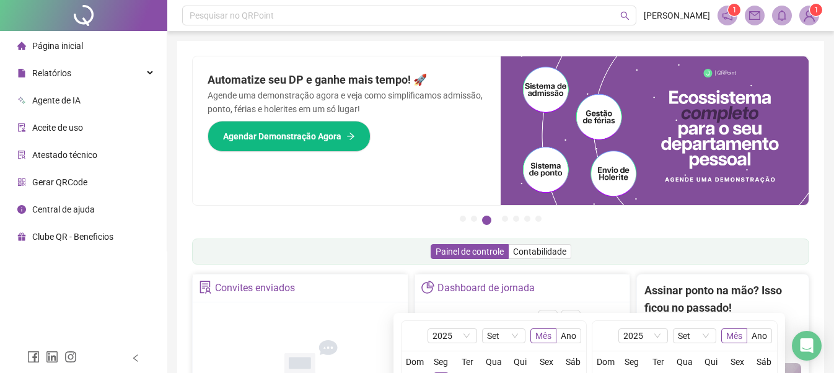
click at [77, 42] on span "Página inicial" at bounding box center [57, 46] width 51 height 10
click at [68, 74] on span "Relatórios" at bounding box center [51, 73] width 39 height 10
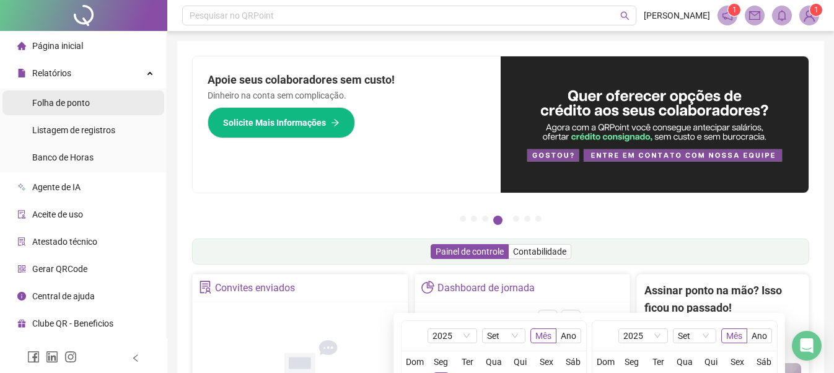
click at [72, 99] on span "Folha de ponto" at bounding box center [61, 103] width 58 height 10
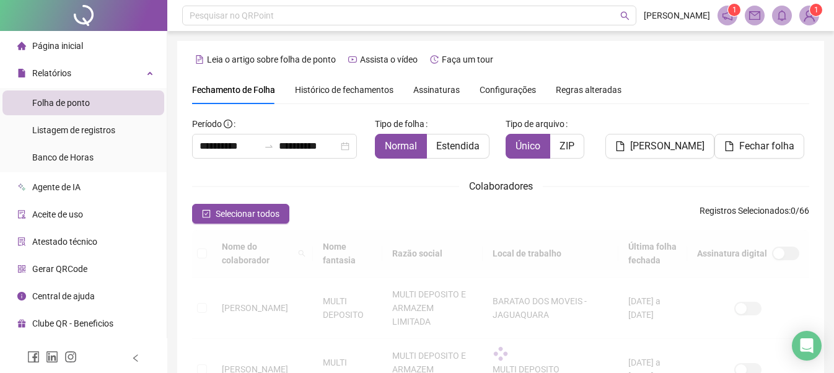
click at [298, 204] on div "Selecionar todos Registros Selecionados : 0 / 66" at bounding box center [500, 214] width 617 height 20
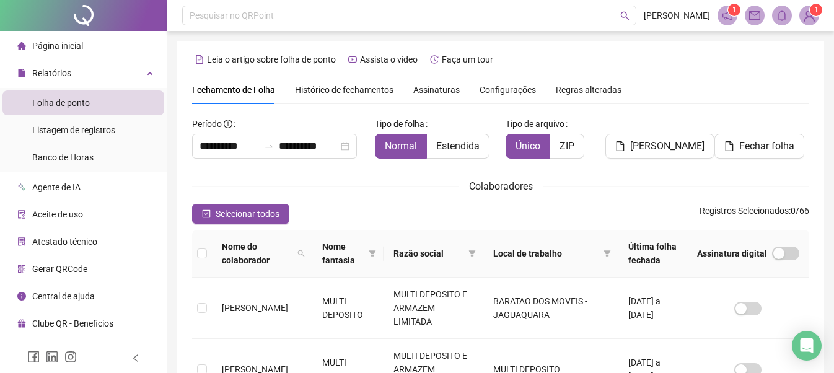
scroll to position [68, 0]
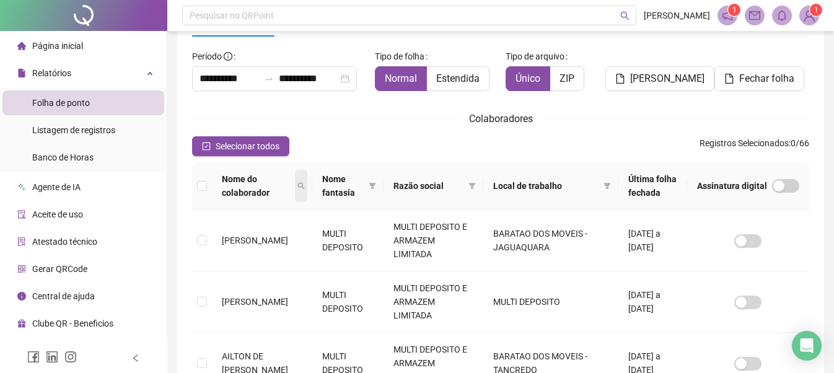
click at [307, 184] on span at bounding box center [301, 186] width 12 height 32
type input "*******"
click at [237, 225] on span "Buscar" at bounding box center [247, 230] width 27 height 14
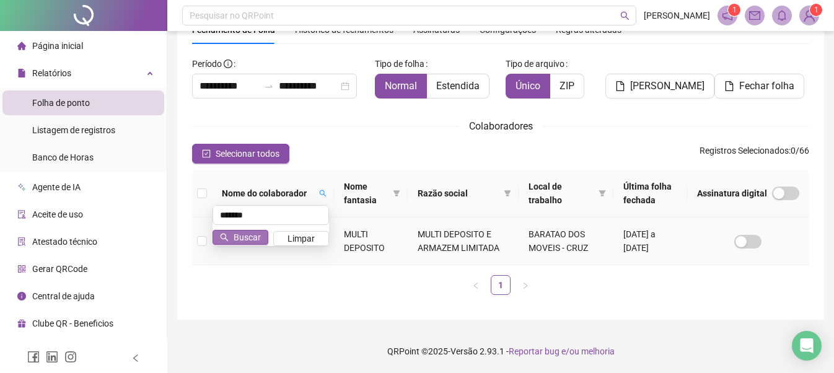
scroll to position [60, 0]
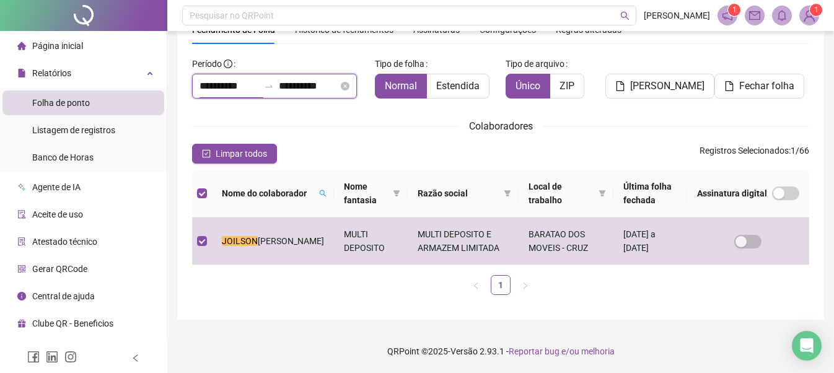
click at [243, 85] on input "**********" at bounding box center [228, 86] width 59 height 15
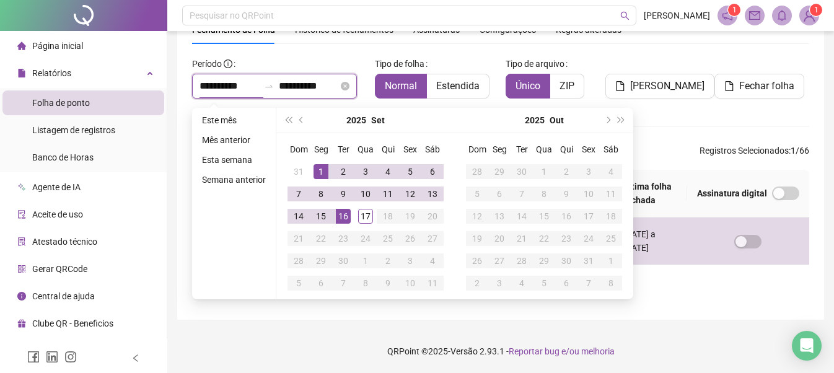
click at [203, 87] on input "**********" at bounding box center [228, 86] width 59 height 15
type input "**********"
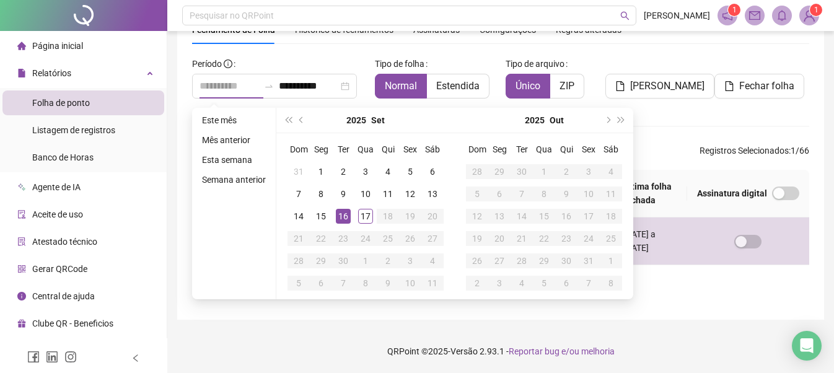
click at [339, 218] on div "16" at bounding box center [343, 216] width 15 height 15
type input "**********"
click at [697, 50] on div "**********" at bounding box center [500, 159] width 617 height 289
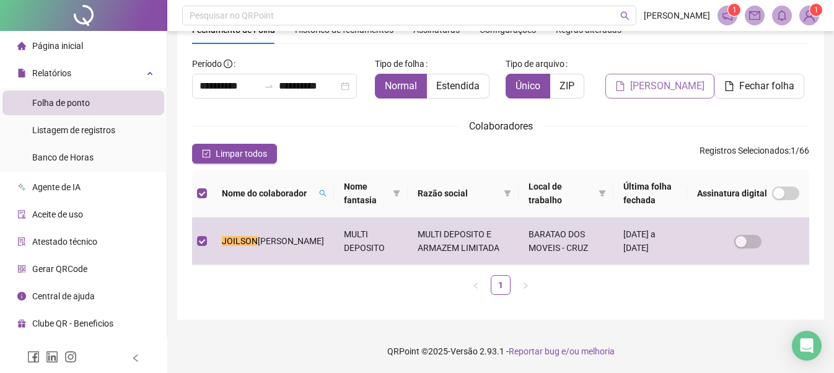
click at [664, 91] on span "[PERSON_NAME]" at bounding box center [667, 86] width 74 height 15
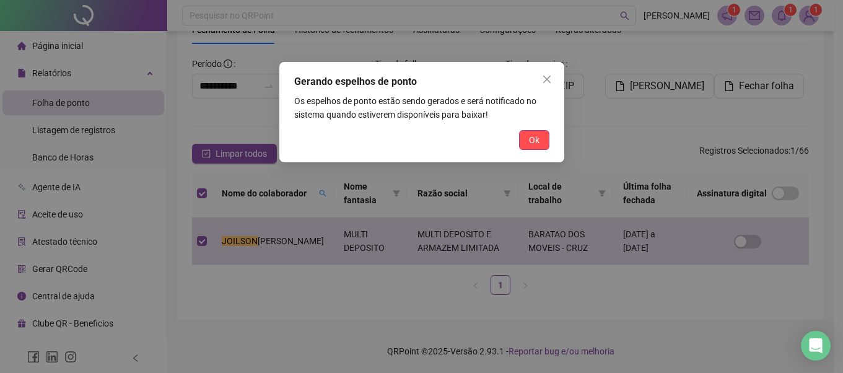
drag, startPoint x: 537, startPoint y: 143, endPoint x: 644, endPoint y: 211, distance: 127.2
click at [538, 142] on span "Ok" at bounding box center [534, 140] width 11 height 14
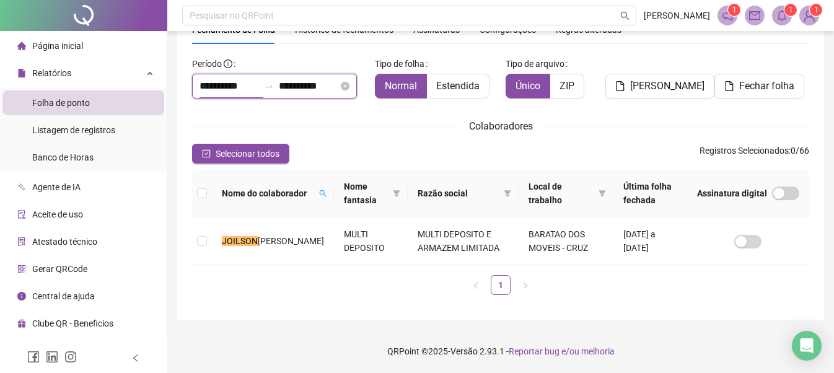
click at [209, 83] on input "**********" at bounding box center [228, 86] width 59 height 15
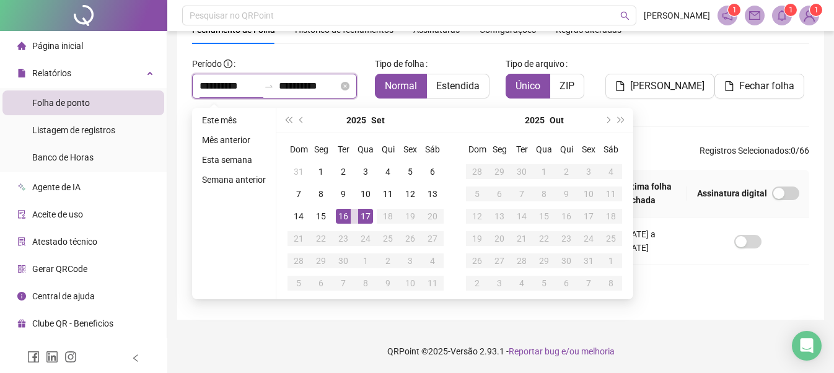
type input "**********"
click at [292, 81] on input "**********" at bounding box center [308, 86] width 59 height 15
type input "**********"
click at [235, 310] on div "**********" at bounding box center [500, 150] width 647 height 339
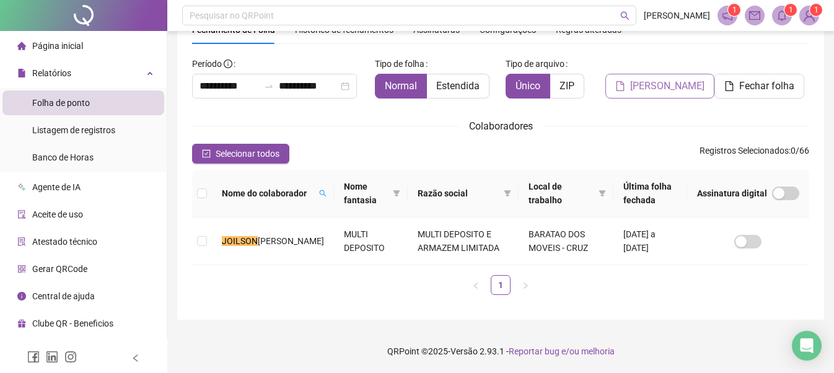
click at [668, 90] on span "[PERSON_NAME]" at bounding box center [667, 86] width 74 height 15
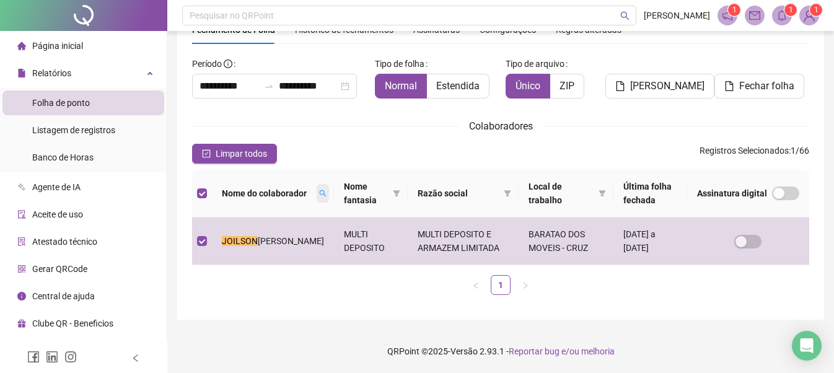
click at [317, 189] on span at bounding box center [323, 193] width 12 height 19
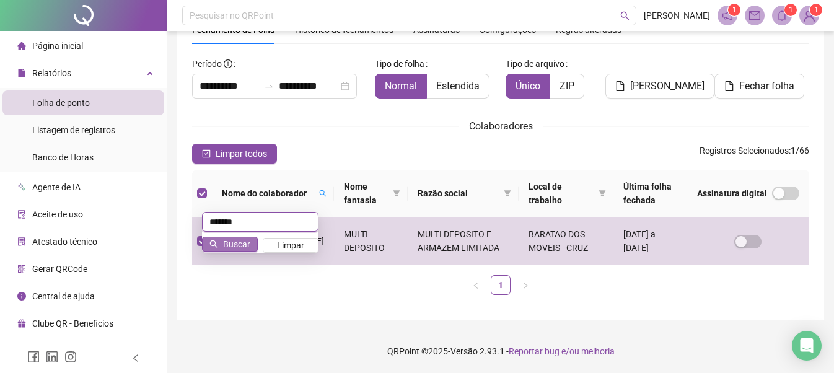
type input "*******"
click at [232, 243] on span "Buscar" at bounding box center [236, 244] width 27 height 14
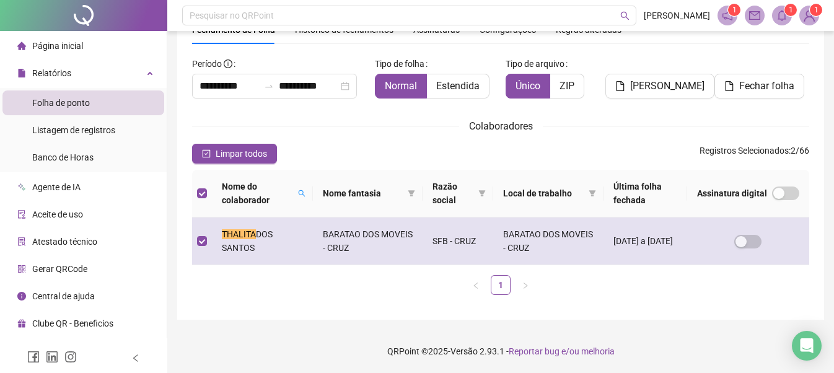
click at [680, 85] on span "[PERSON_NAME]" at bounding box center [667, 86] width 74 height 15
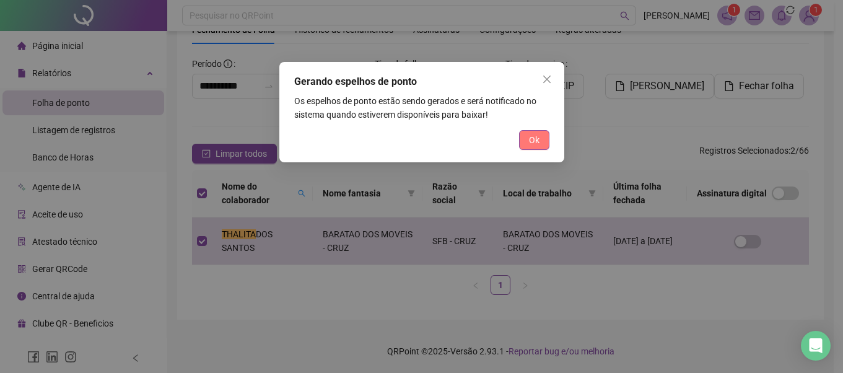
click at [542, 138] on button "Ok" at bounding box center [534, 140] width 30 height 20
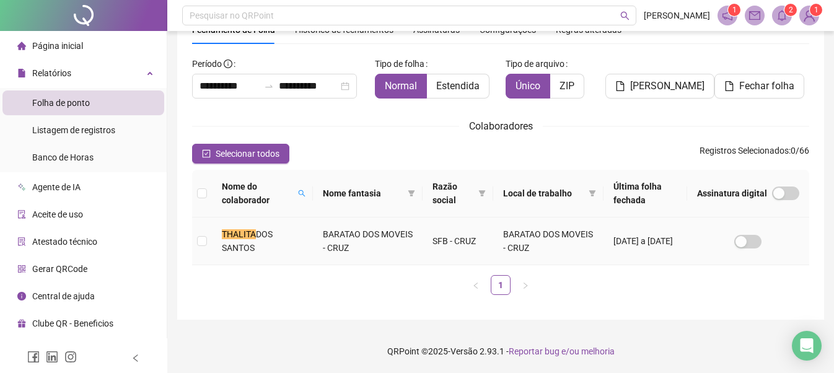
scroll to position [0, 0]
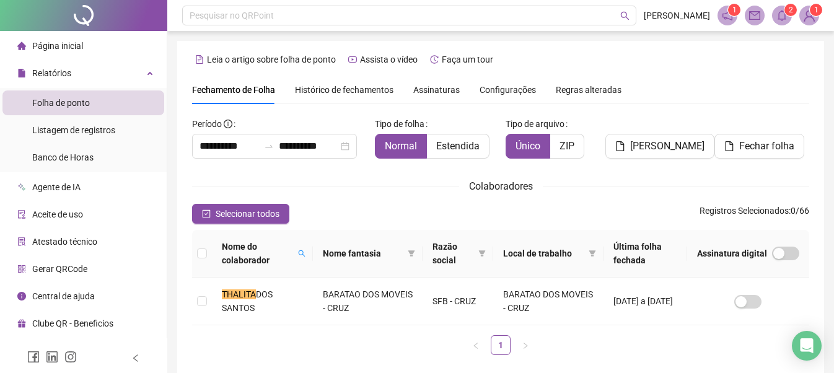
click at [827, 65] on div "**********" at bounding box center [500, 216] width 667 height 433
click at [665, 146] on span "[PERSON_NAME]" at bounding box center [667, 146] width 74 height 15
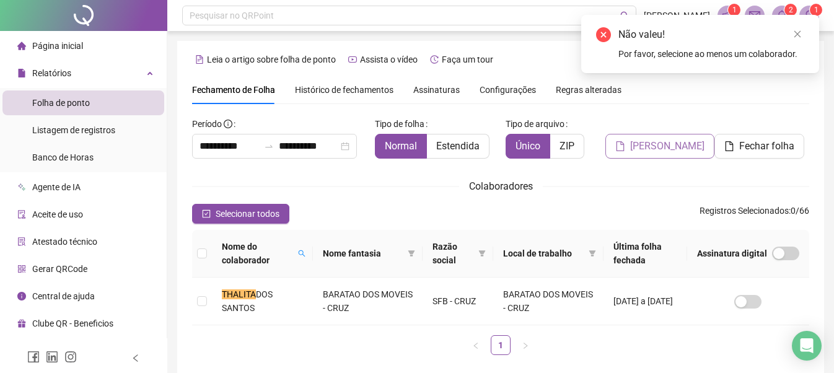
drag, startPoint x: 800, startPoint y: 35, endPoint x: 673, endPoint y: 151, distance: 171.9
click at [799, 40] on link "Close" at bounding box center [798, 34] width 14 height 14
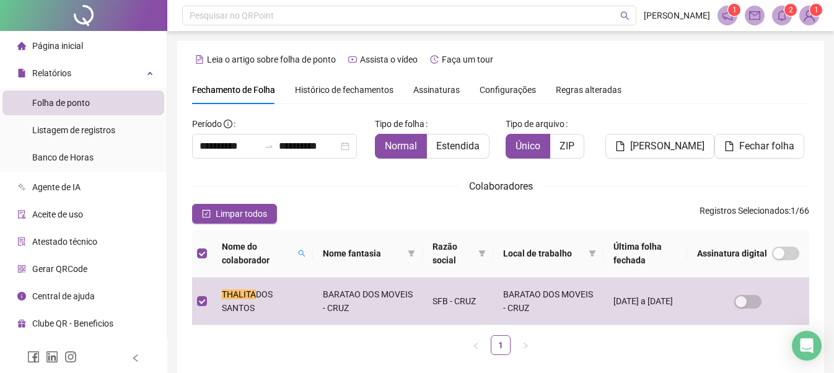
scroll to position [60, 0]
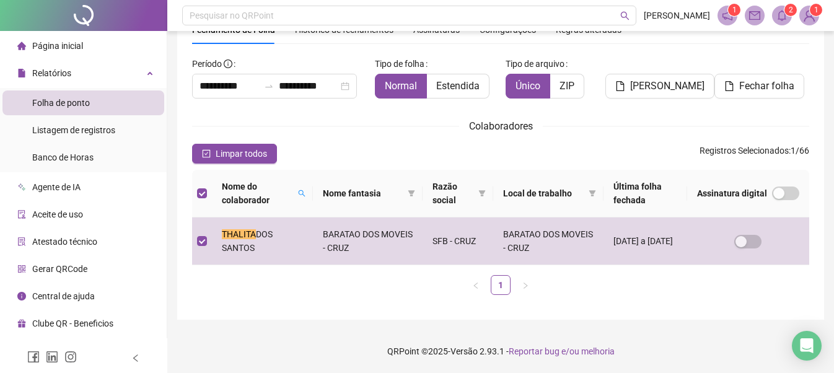
drag, startPoint x: 649, startPoint y: 87, endPoint x: 561, endPoint y: 338, distance: 265.5
click at [649, 87] on span "[PERSON_NAME]" at bounding box center [667, 86] width 74 height 15
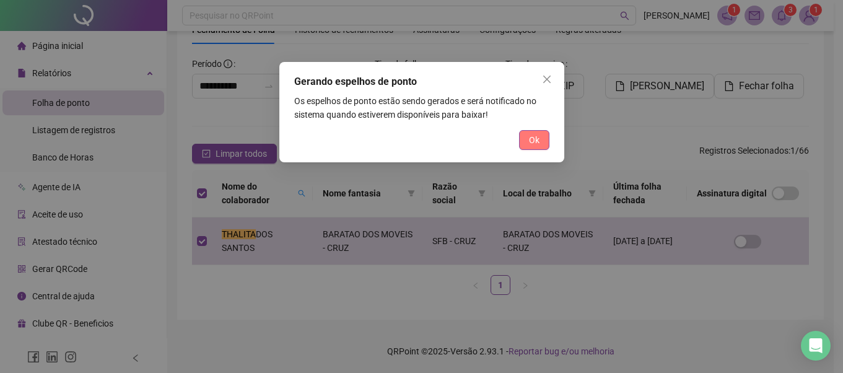
click at [545, 137] on button "Ok" at bounding box center [534, 140] width 30 height 20
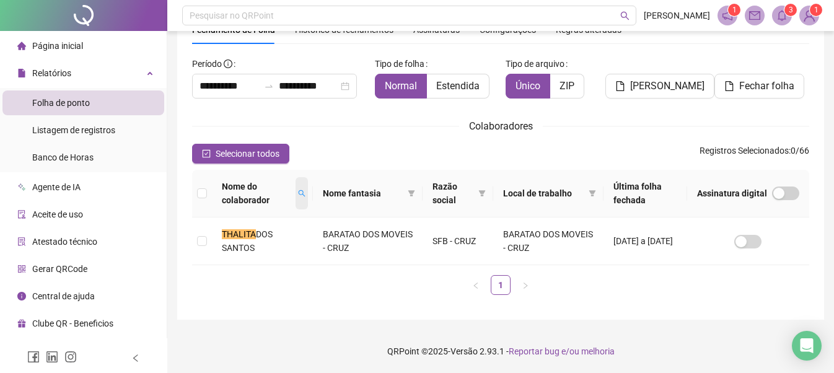
click at [299, 188] on span at bounding box center [302, 193] width 12 height 32
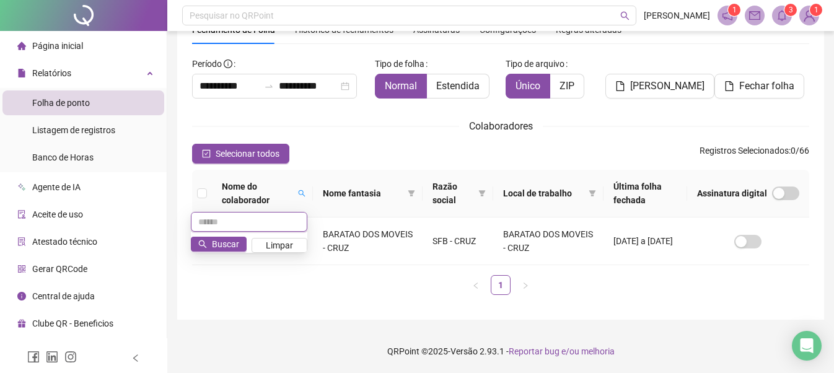
type input "*"
type input "*******"
click at [234, 242] on span "Buscar" at bounding box center [225, 244] width 27 height 14
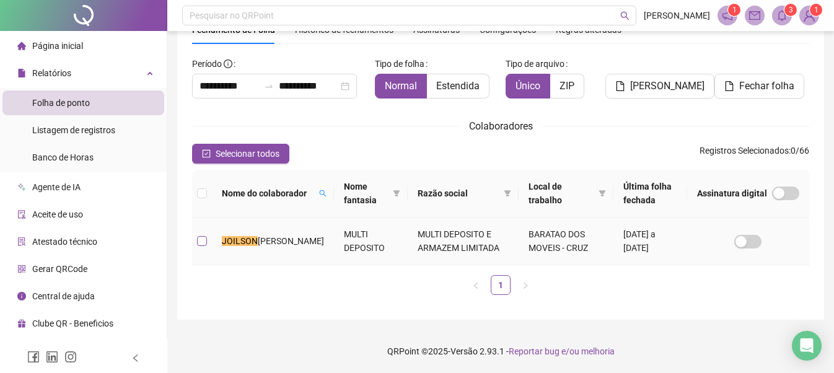
click at [202, 235] on label at bounding box center [202, 241] width 10 height 14
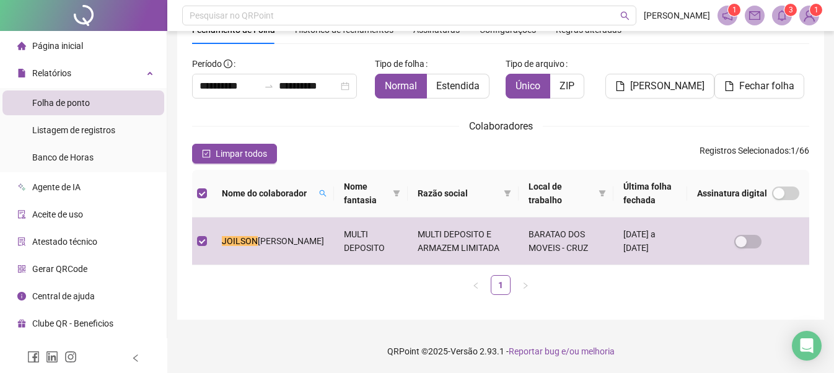
drag, startPoint x: 647, startPoint y: 82, endPoint x: 228, endPoint y: 314, distance: 478.6
click at [647, 82] on span "[PERSON_NAME]" at bounding box center [667, 86] width 74 height 15
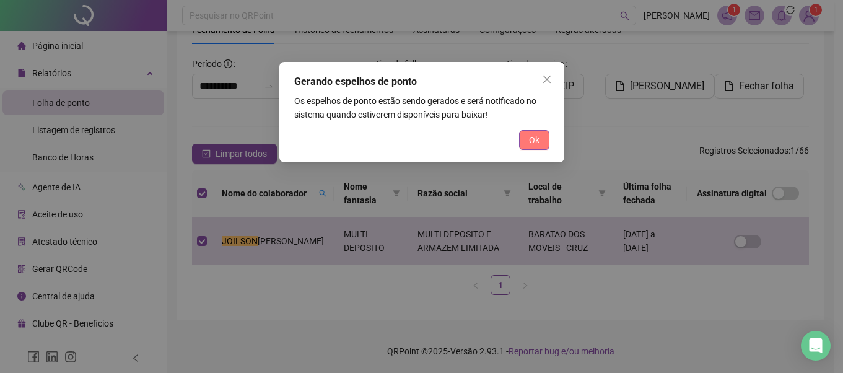
click at [541, 139] on button "Ok" at bounding box center [534, 140] width 30 height 20
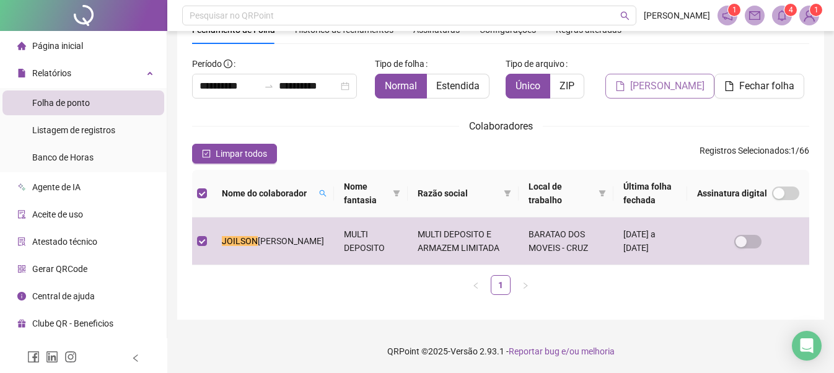
click at [664, 88] on span "[PERSON_NAME]" at bounding box center [667, 86] width 74 height 15
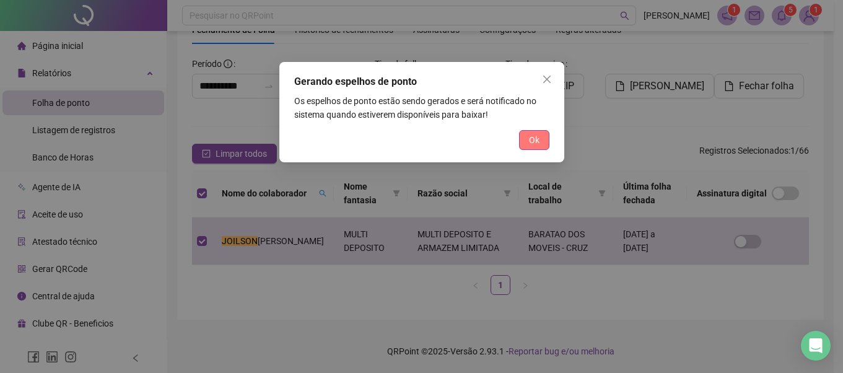
click at [537, 137] on span "Ok" at bounding box center [534, 140] width 11 height 14
